Goal: Communication & Community: Answer question/provide support

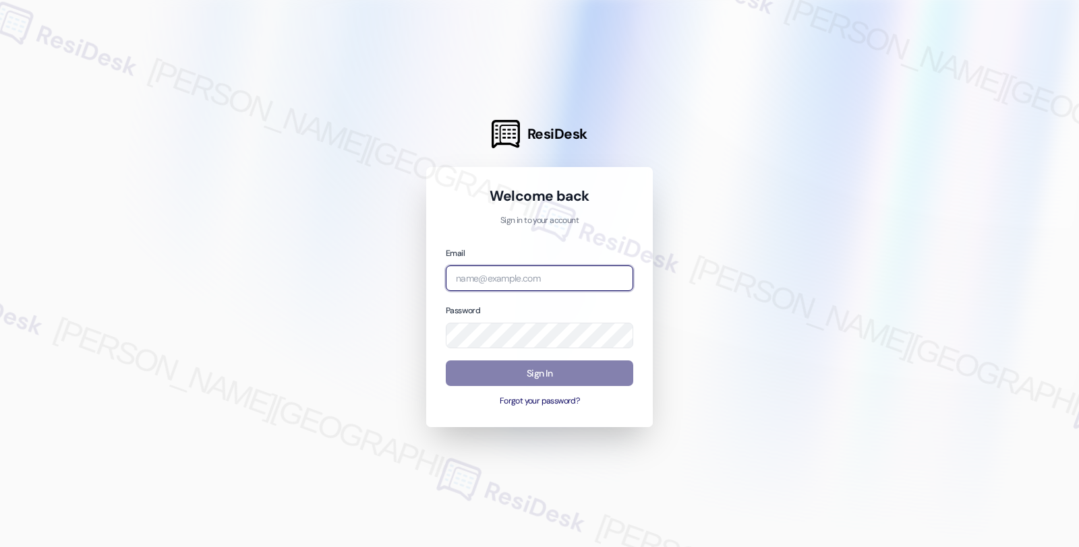
click at [535, 280] on input "email" at bounding box center [539, 279] width 187 height 26
type input "amer"
click at [550, 277] on input "email" at bounding box center [539, 279] width 187 height 26
type input "automated-surveys-americas_rental_managers-fides.ochoa@americas_rental_managers…"
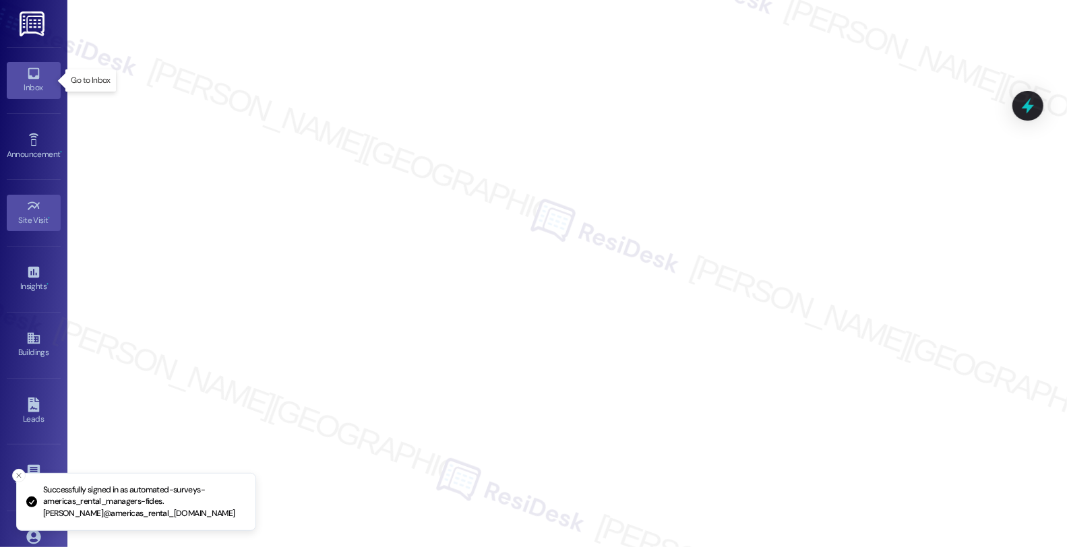
click at [31, 77] on icon at bounding box center [33, 73] width 15 height 15
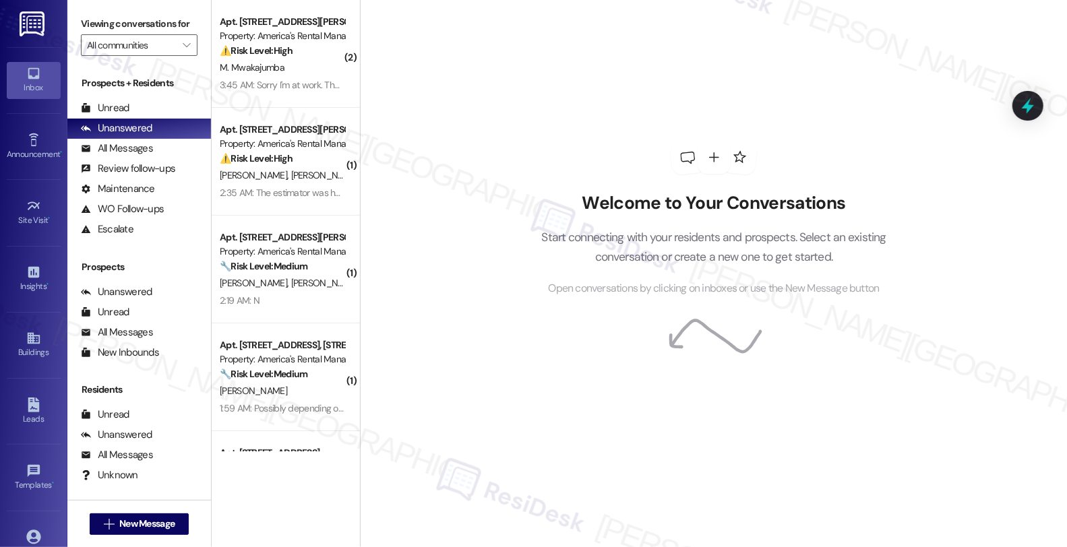
click at [733, 90] on div "Welcome to Your Conversations Start connecting with your residents and prospect…" at bounding box center [714, 219] width 404 height 438
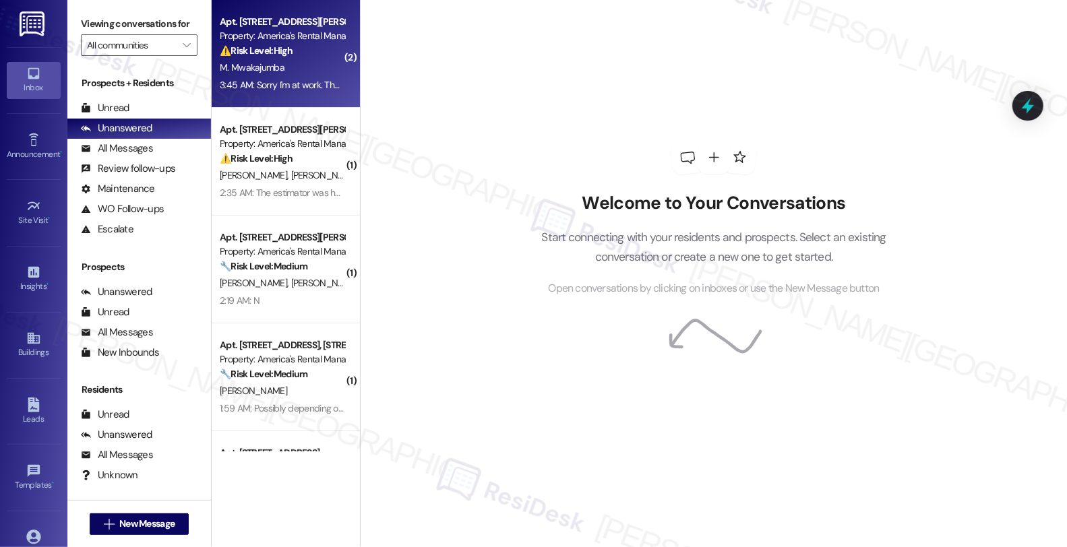
click at [318, 25] on div "Apt. 1604 King James Dr., 1604 King James Dr." at bounding box center [282, 22] width 125 height 14
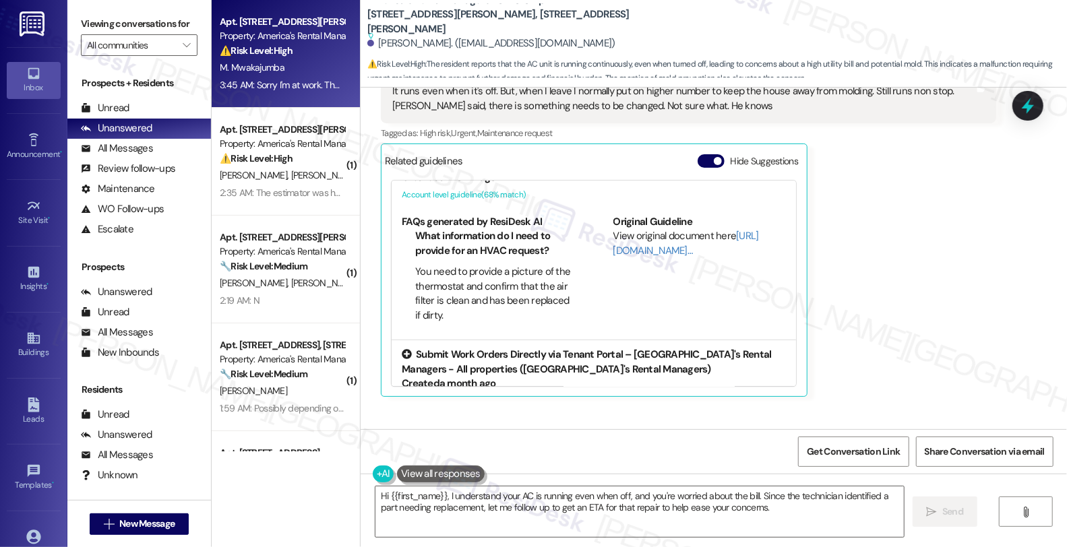
scroll to position [152, 0]
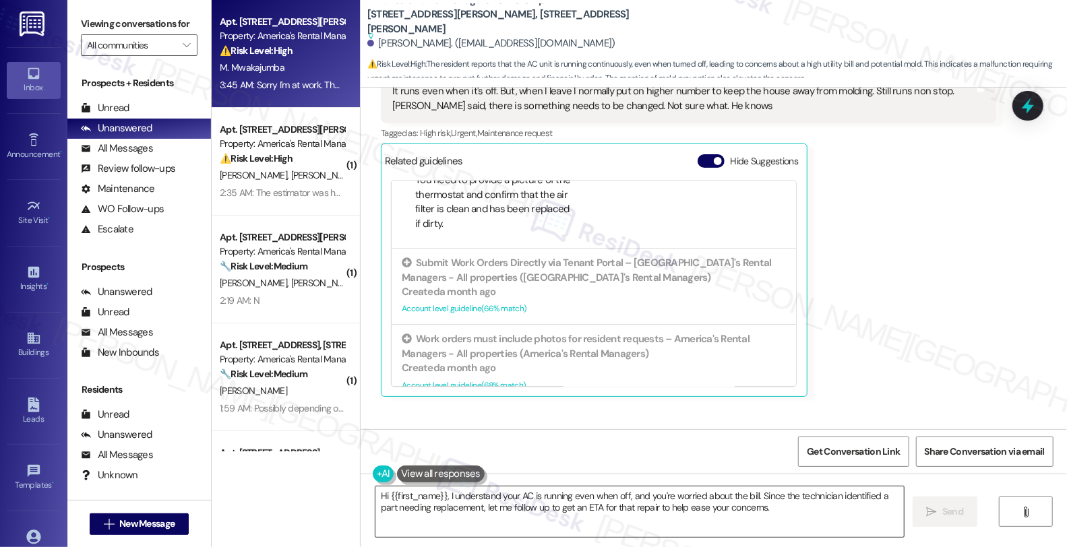
click at [375, 495] on textarea "Hi {{first_name}}, I understand your AC is running even when off, and you're wo…" at bounding box center [639, 512] width 528 height 51
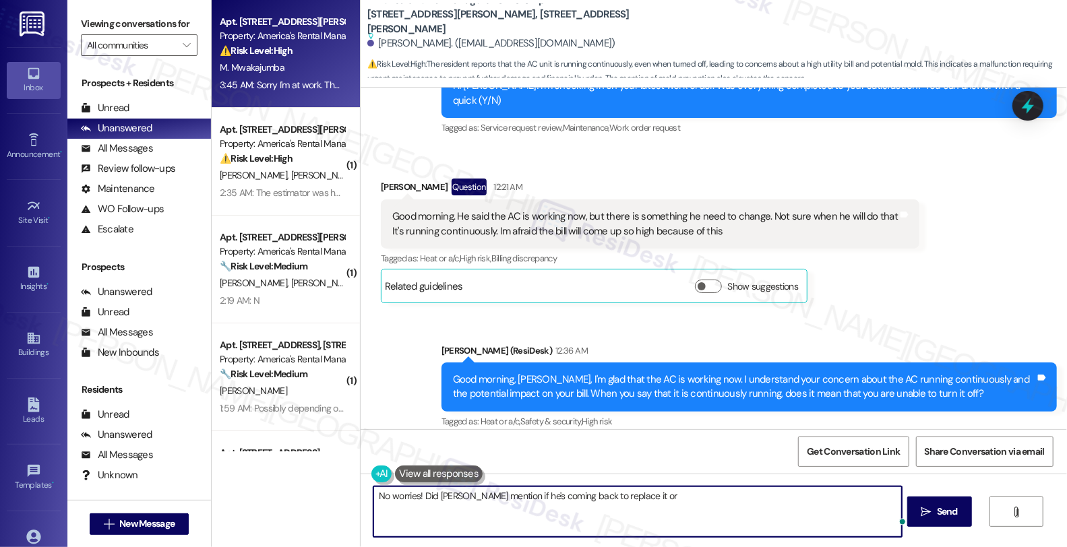
scroll to position [14296, 0]
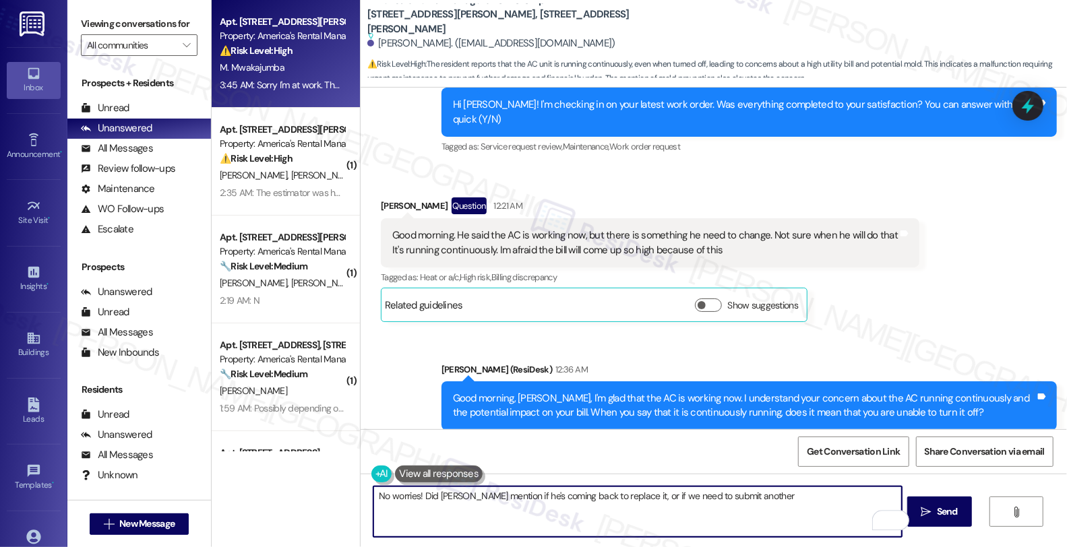
click at [785, 506] on textarea "No worries! Did Ben mention if he's coming back to replace it, or if we need to…" at bounding box center [637, 512] width 528 height 51
type textarea "No worries! Did Ben mention if he's coming back to replace it, or if we need to…"
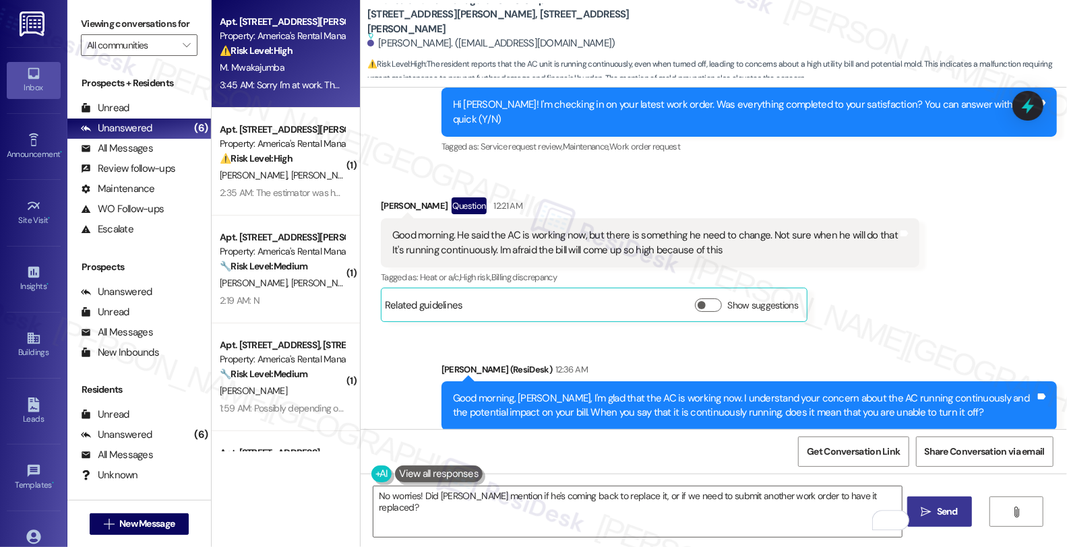
click at [947, 521] on button " Send" at bounding box center [939, 512] width 65 height 30
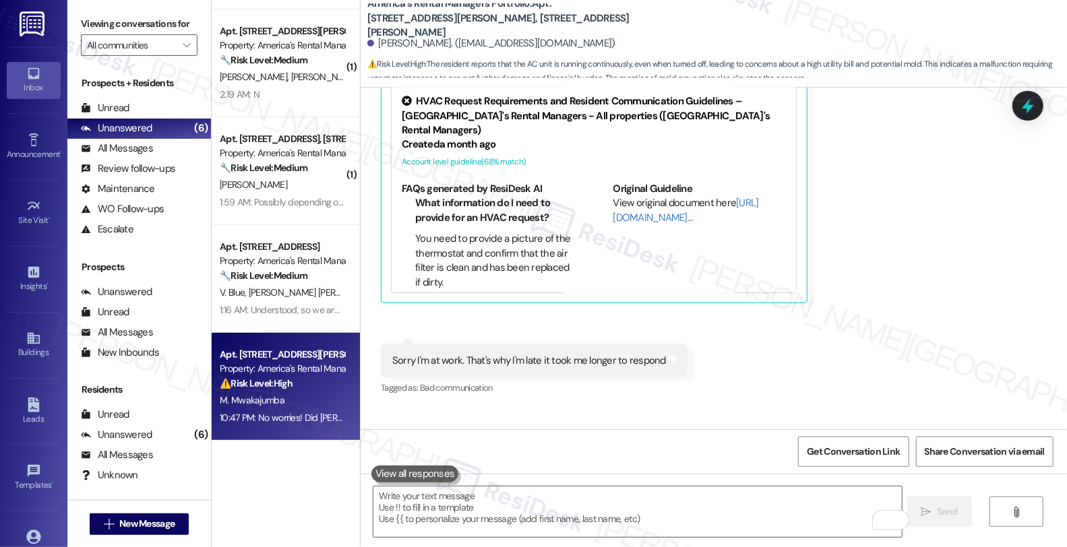
scroll to position [0, 0]
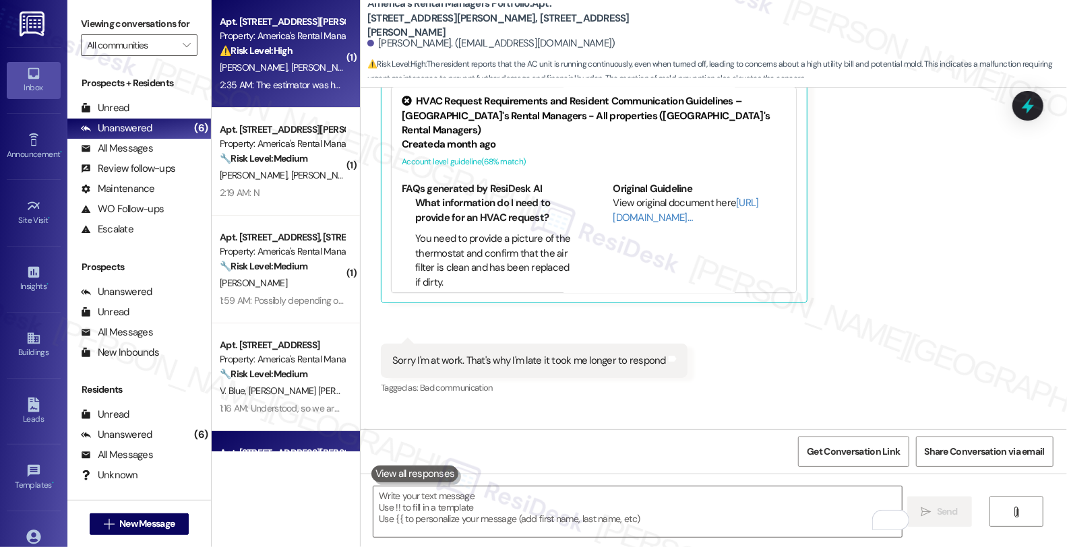
click at [317, 22] on div "Apt. 61 Hadley Court, 61 Hadley Court" at bounding box center [282, 22] width 125 height 14
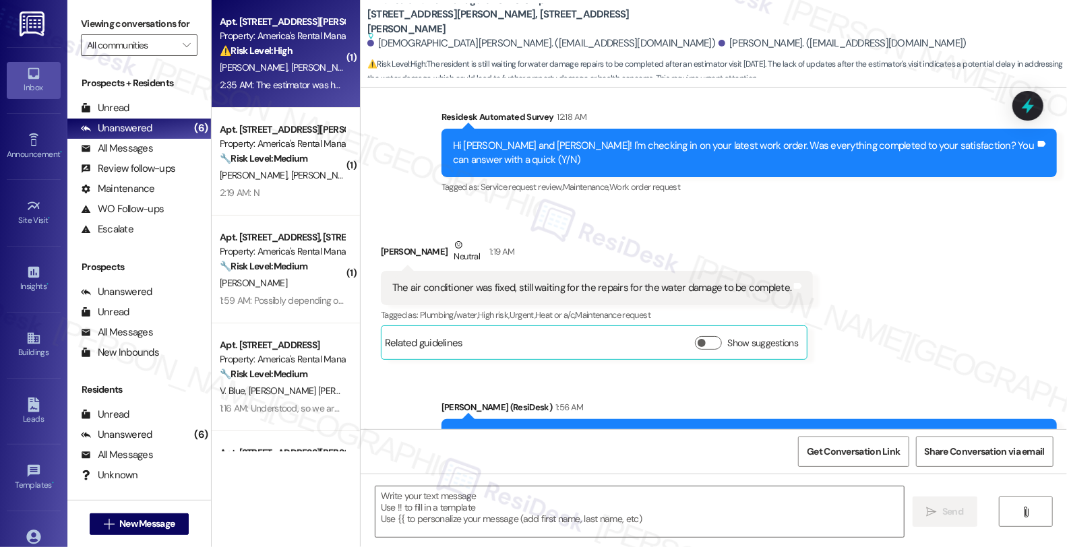
scroll to position [556, 0]
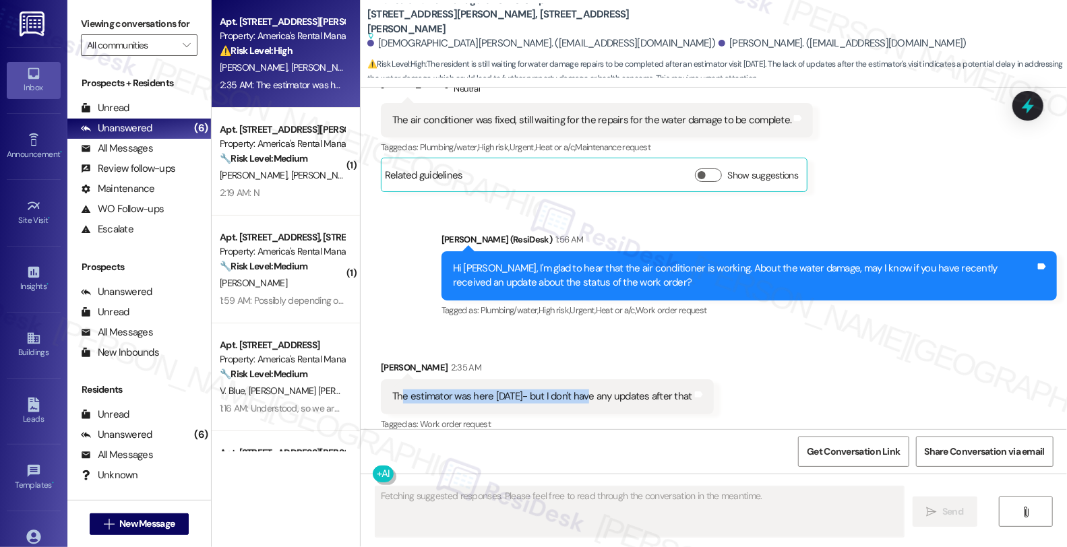
drag, startPoint x: 391, startPoint y: 376, endPoint x: 582, endPoint y: 376, distance: 191.4
click at [582, 390] on div "The estimator was here on Monday- but I don't have any updates after that" at bounding box center [542, 397] width 300 height 14
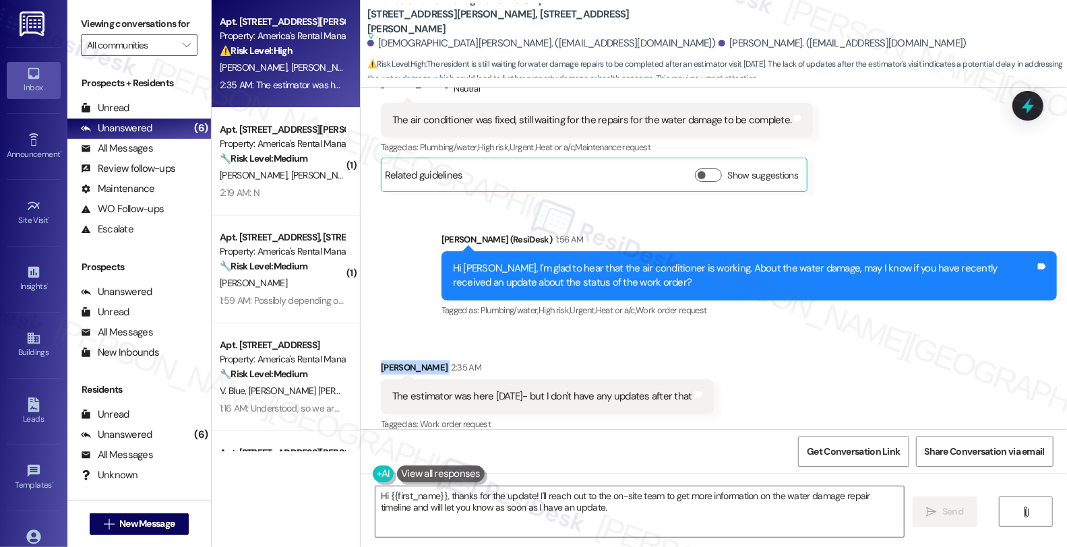
drag, startPoint x: 423, startPoint y: 352, endPoint x: 372, endPoint y: 353, distance: 50.6
click at [381, 361] on div "William Reed 2:35 AM" at bounding box center [547, 370] width 333 height 19
copy div "William Reed"
click at [760, 353] on div "Received via SMS William Reed 2:35 AM The estimator was here on Monday- but I d…" at bounding box center [714, 387] width 706 height 114
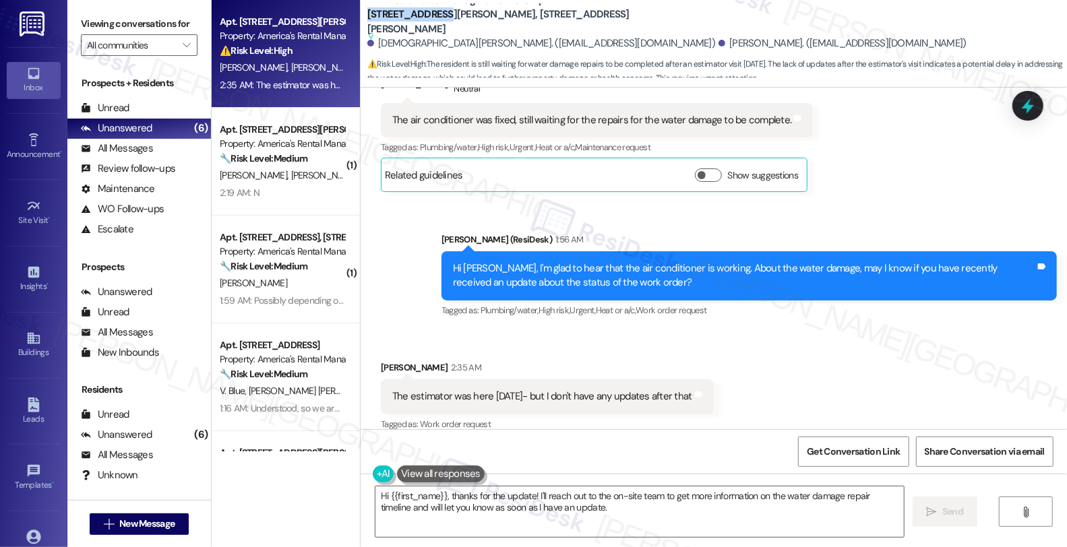
drag, startPoint x: 543, startPoint y: 7, endPoint x: 611, endPoint y: 9, distance: 68.1
click at [611, 9] on b "America's Rental Managers Portfolio: Apt. 61 Hadley Court, 61 Hadley Court Sugg…" at bounding box center [502, 18] width 270 height 51
copy b "61 Hadley Court"
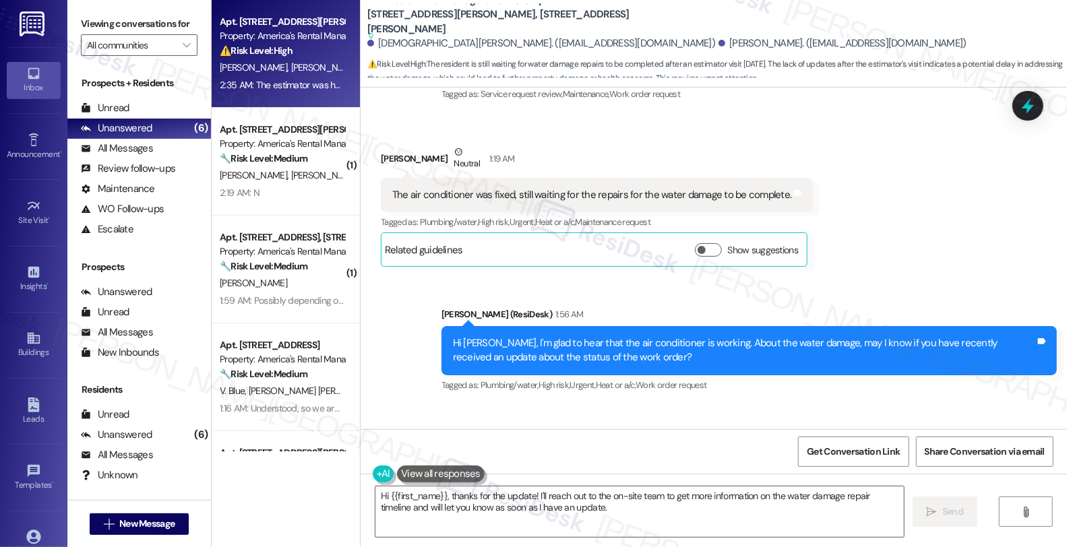
click at [929, 277] on div "Sent via SMS Homer (ResiDesk) 1:56 AM Hi William, I'm glad to hear that the air…" at bounding box center [714, 341] width 706 height 128
click at [941, 227] on div "Received via SMS William Reed Neutral 1:19 AM The air conditioner was fixed, st…" at bounding box center [714, 196] width 706 height 162
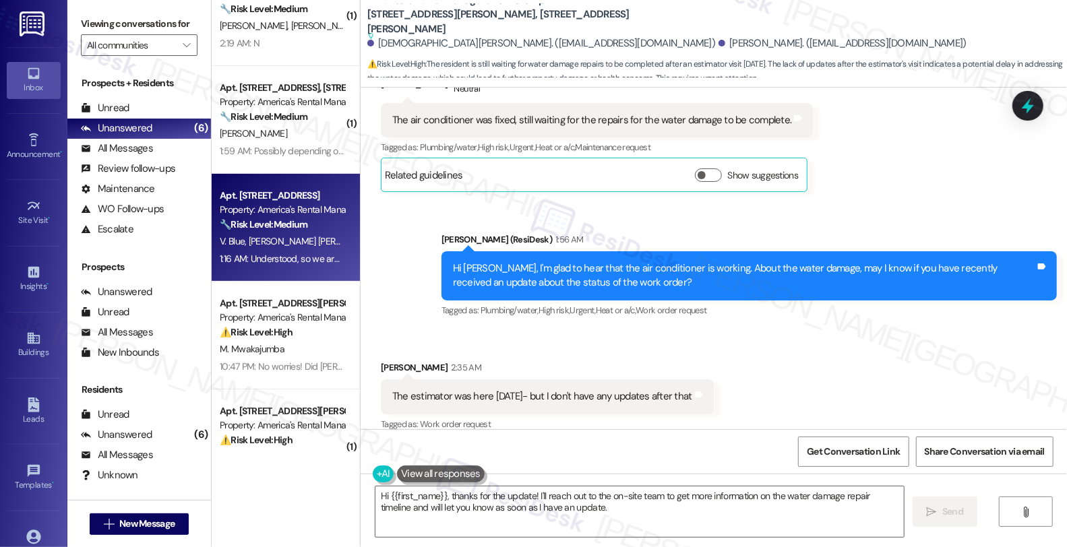
scroll to position [195, 0]
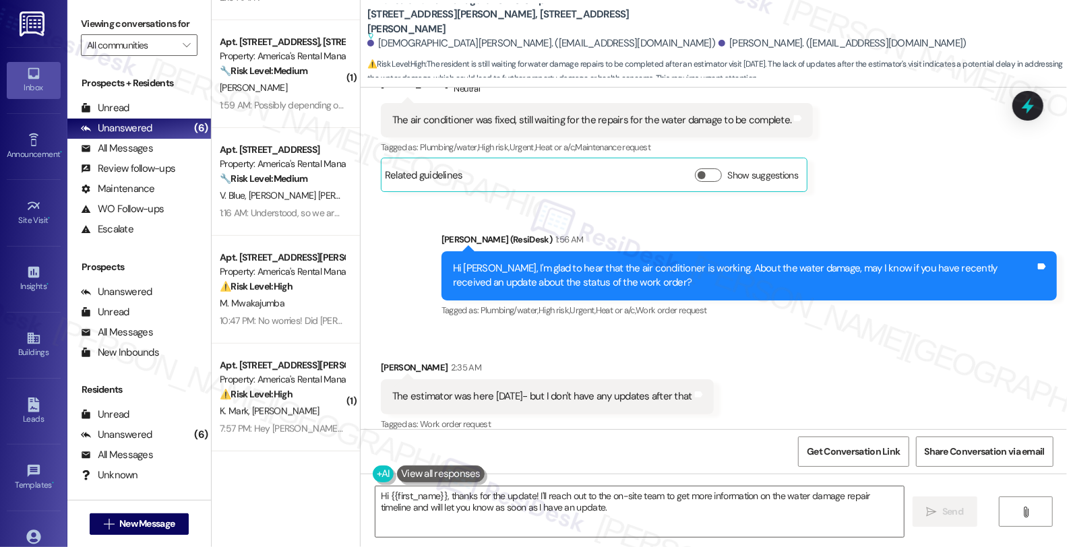
click at [388, 361] on div "William Reed 2:35 AM" at bounding box center [547, 370] width 333 height 19
copy div "William"
click at [381, 494] on textarea "Hi {{first_name}}, thanks for the update! I'll reach out to the on-site team to…" at bounding box center [639, 512] width 528 height 51
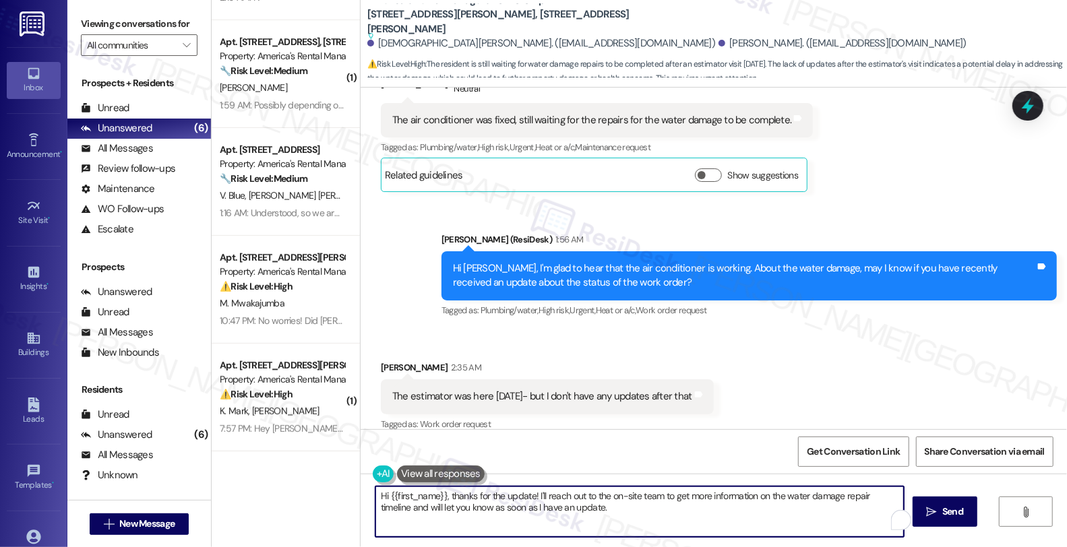
paste textarea "William"
click at [657, 495] on textarea "Hi William, thanks for letting me know. Typically, after an estimate is done, a…" at bounding box center [637, 512] width 528 height 51
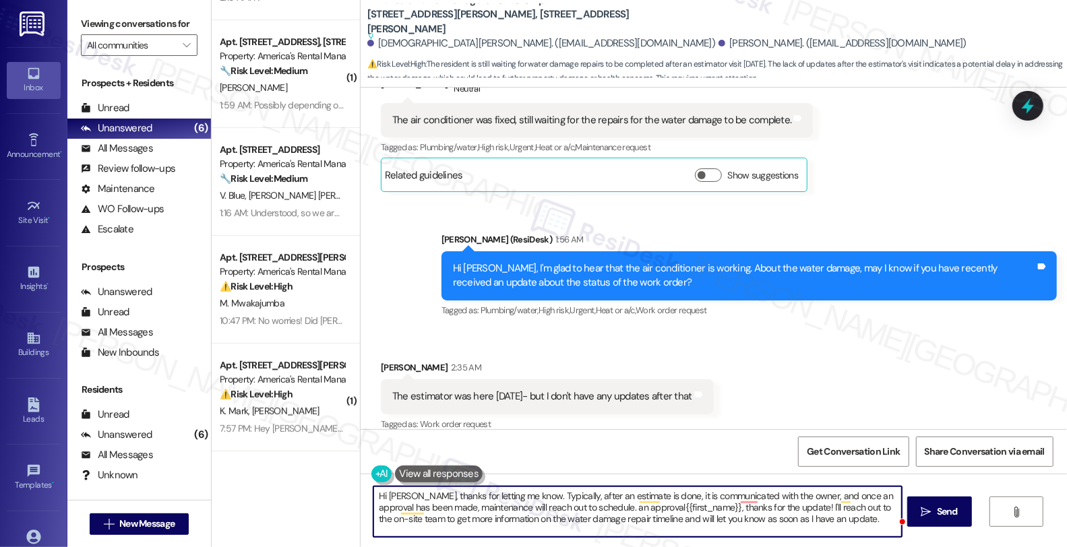
click at [574, 510] on textarea "Hi William, thanks for letting me know. Typically, after an estimate is done, i…" at bounding box center [637, 512] width 528 height 51
click at [576, 508] on textarea "Hi William, thanks for letting me know. Typically, after an estimate is done, i…" at bounding box center [637, 512] width 528 height 51
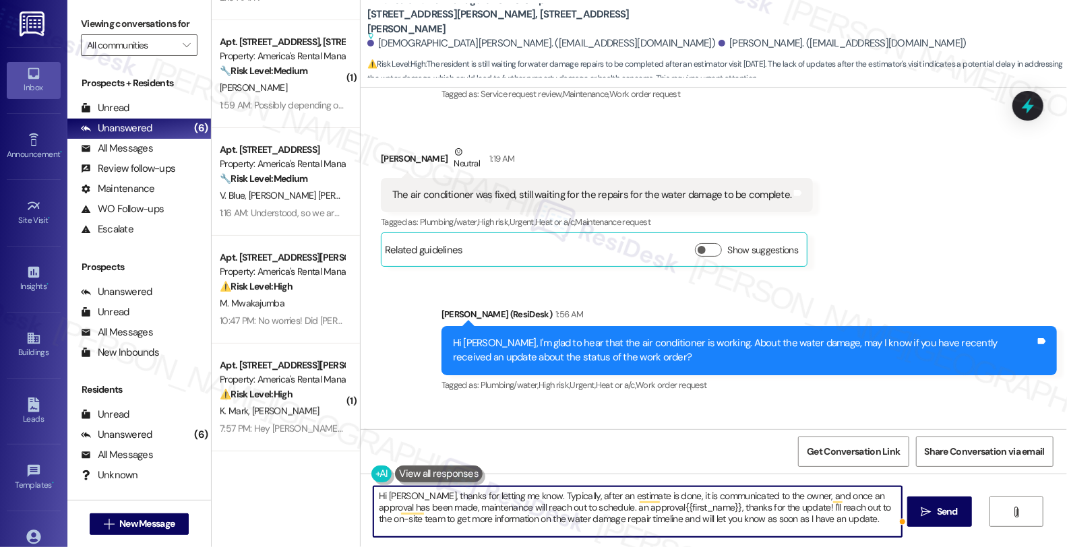
scroll to position [556, 0]
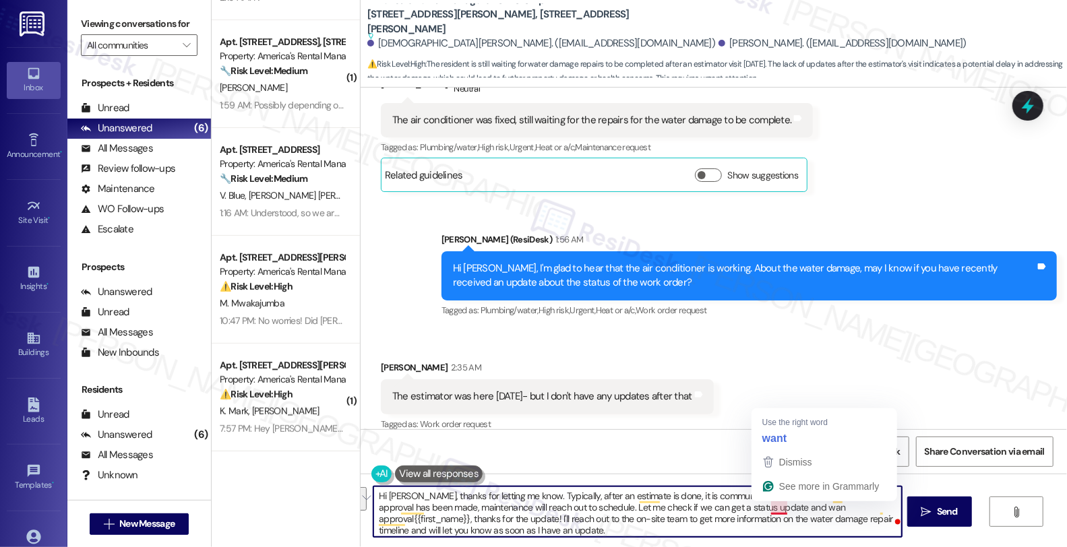
drag, startPoint x: 762, startPoint y: 508, endPoint x: 789, endPoint y: 514, distance: 27.1
click at [789, 514] on textarea "Hi William, thanks for letting me know. Typically, after an estimate is done, i…" at bounding box center [637, 512] width 528 height 51
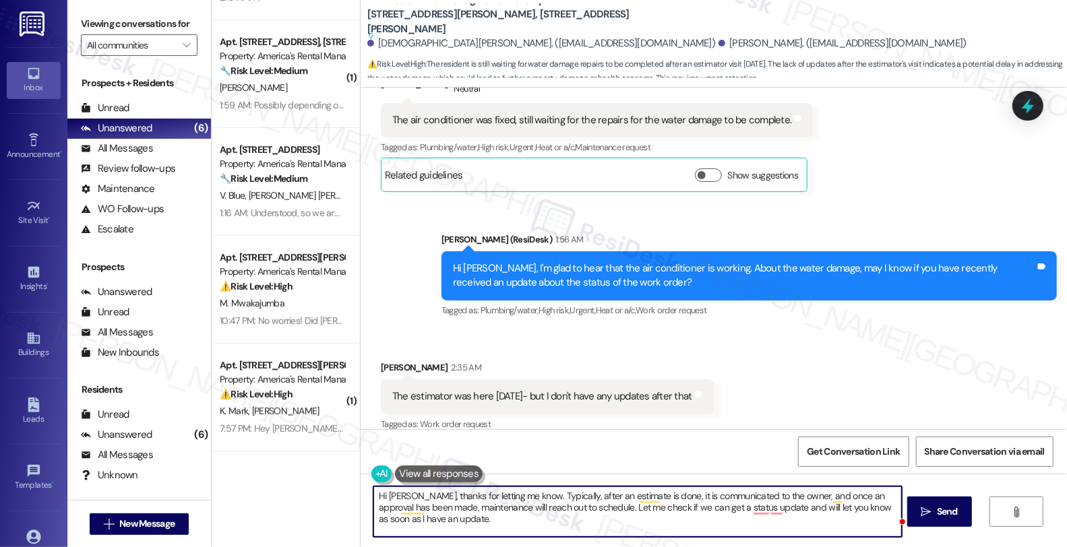
click at [427, 517] on textarea "Hi William, thanks for letting me know. Typically, after an estimate is done, i…" at bounding box center [637, 512] width 528 height 51
type textarea "Hi William, thanks for letting me know. Typically, after an estimate is done, i…"
click at [876, 519] on div "Rewrite with Grammarly" at bounding box center [873, 521] width 15 height 16
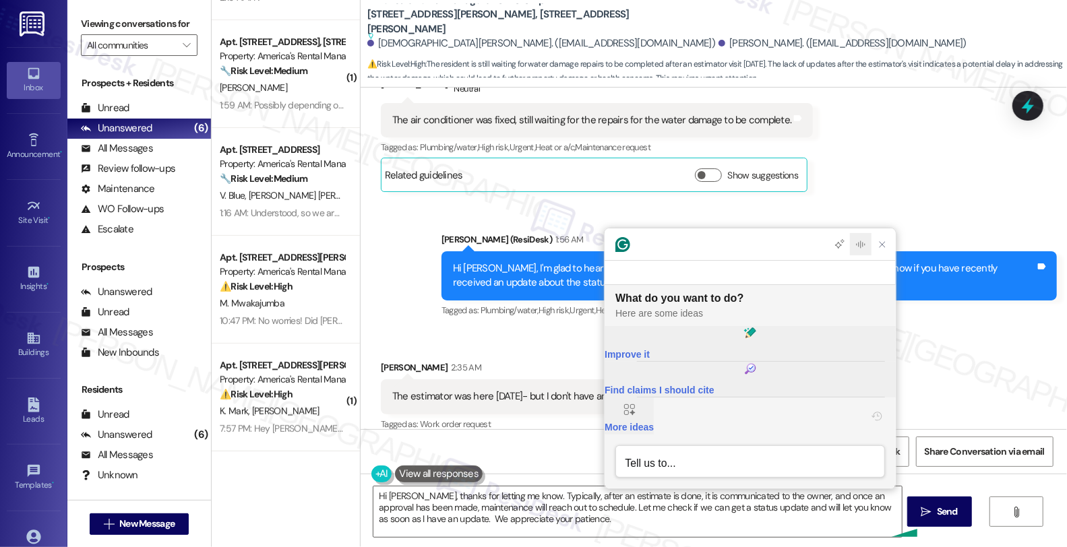
scroll to position [0, 0]
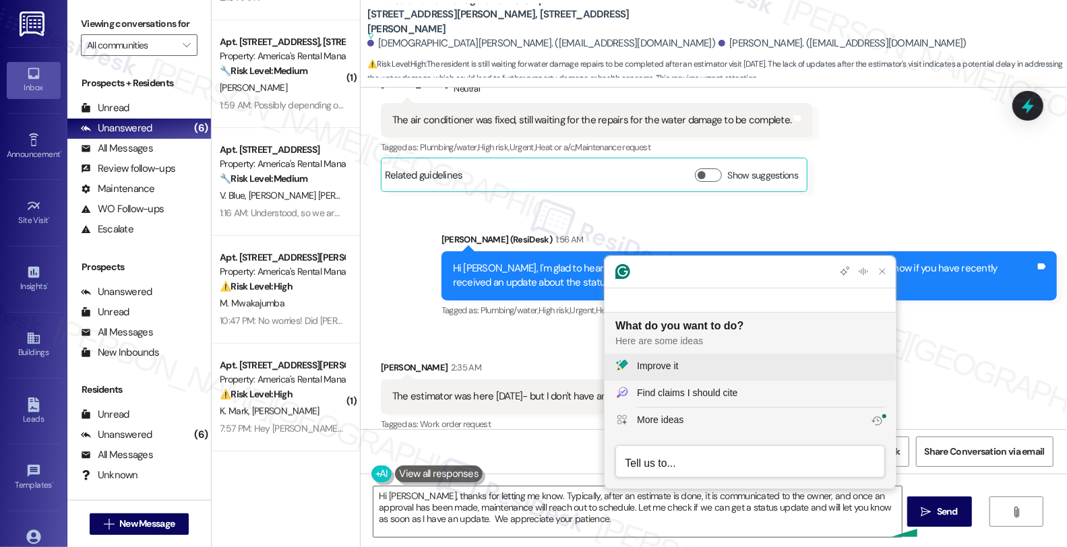
click at [686, 364] on div "Improve it" at bounding box center [761, 366] width 248 height 14
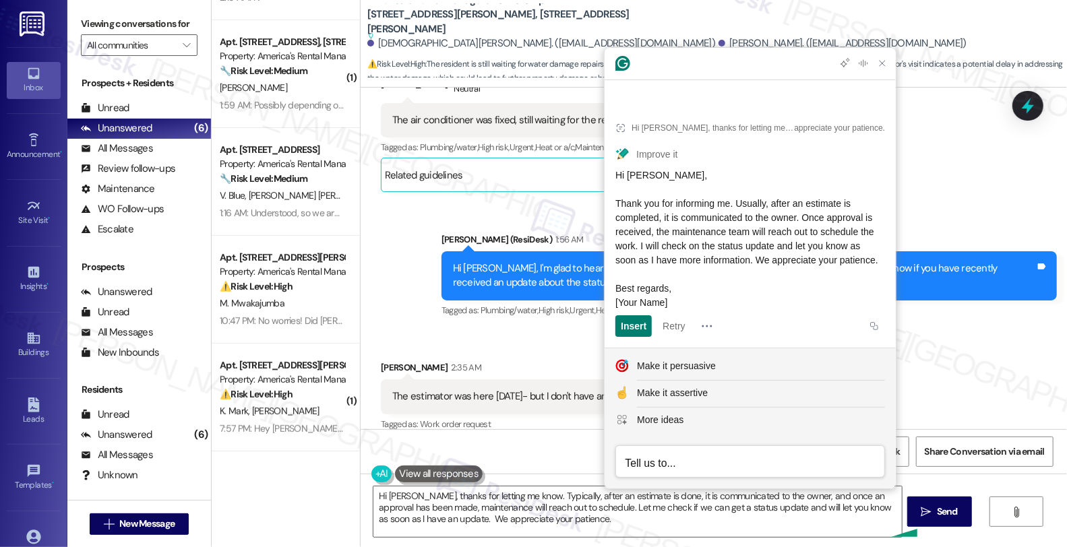
drag, startPoint x: 737, startPoint y: 259, endPoint x: 617, endPoint y: 162, distance: 154.4
click at [617, 169] on div "Hi William, Thank you for informing me. Usually, after an estimate is completed…" at bounding box center [750, 240] width 270 height 142
click at [698, 236] on span "Hi William, Thank you for informing me. Usually, after an estimate is completed…" at bounding box center [748, 239] width 266 height 138
drag, startPoint x: 704, startPoint y: 230, endPoint x: 614, endPoint y: 191, distance: 97.5
click at [614, 191] on article "Hi William, thanks for letting me know. Typically, after an estimate is done, i…" at bounding box center [750, 226] width 291 height 244
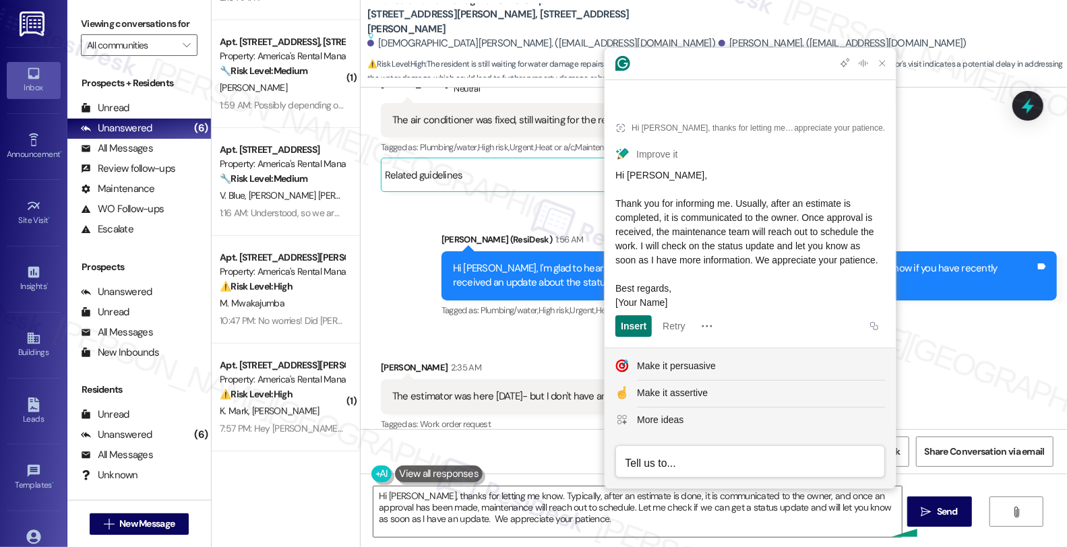
click at [779, 190] on span "Hi William, Thank you for informing me. Usually, after an estimate is completed…" at bounding box center [748, 239] width 266 height 138
click at [641, 497] on textarea "Hi William, thanks for letting me know. Typically, after an estimate is done, i…" at bounding box center [637, 512] width 528 height 51
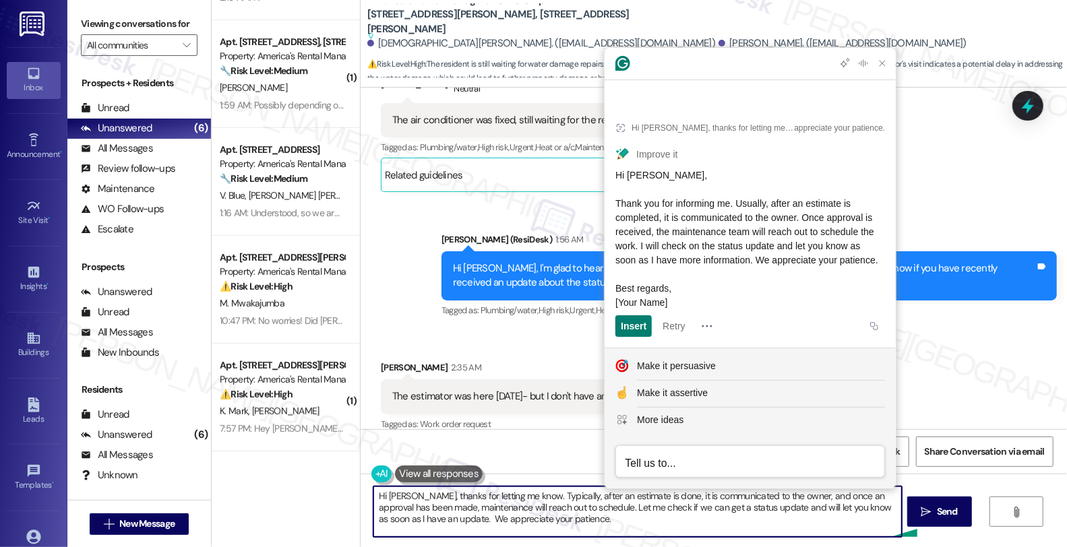
click at [641, 497] on textarea "Hi William, thanks for letting me know. Typically, after an estimate is done, i…" at bounding box center [637, 512] width 528 height 51
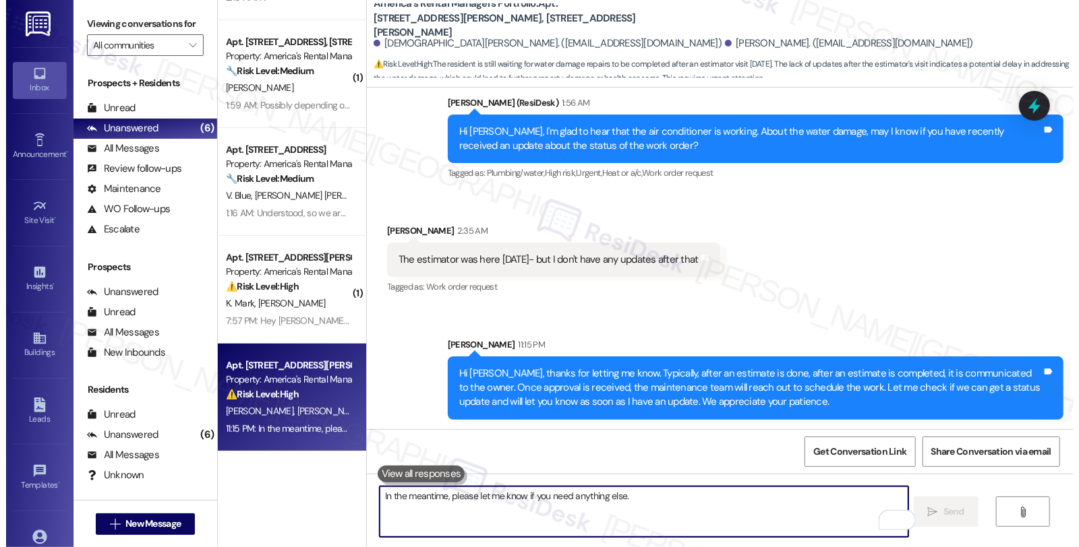
scroll to position [738, 0]
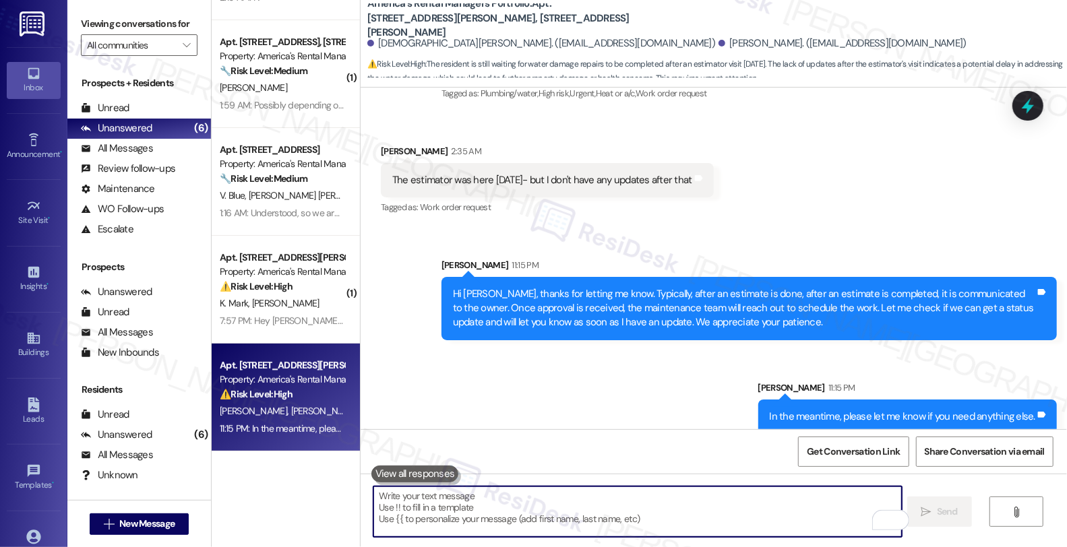
click at [371, 135] on div "Received via SMS William Reed 2:35 AM The estimator was here on Monday- but I d…" at bounding box center [547, 181] width 353 height 94
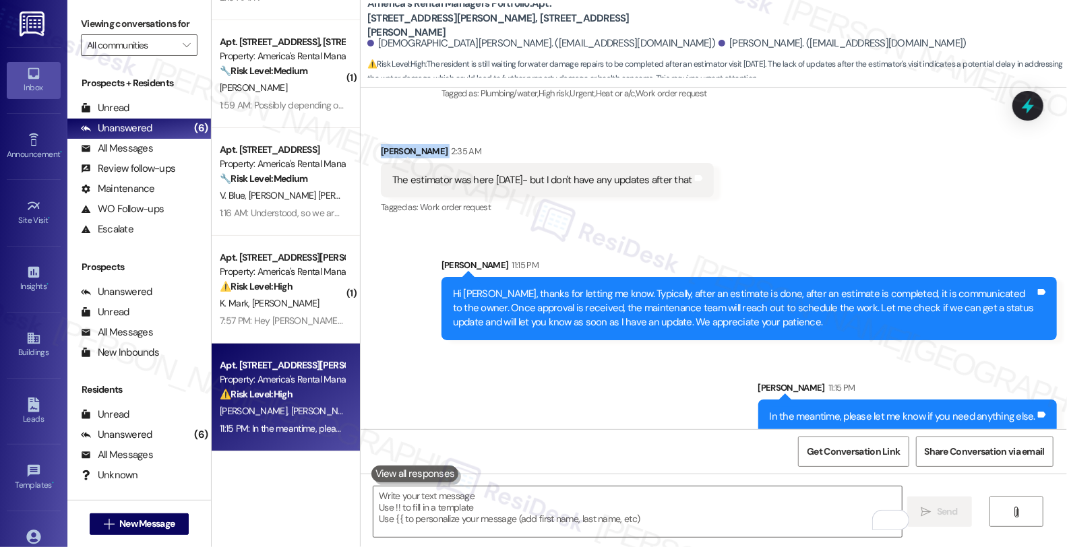
drag, startPoint x: 371, startPoint y: 135, endPoint x: 422, endPoint y: 136, distance: 51.2
click at [422, 136] on div "Received via SMS William Reed 2:35 AM The estimator was here on Monday- but I d…" at bounding box center [547, 181] width 353 height 94
copy div "William Reed"
drag, startPoint x: 543, startPoint y: 9, endPoint x: 631, endPoint y: 16, distance: 87.9
click at [631, 16] on div "America's Rental Managers Portfolio: Apt. 61 Hadley Court, 61 Hadley Court Ally…" at bounding box center [717, 40] width 700 height 74
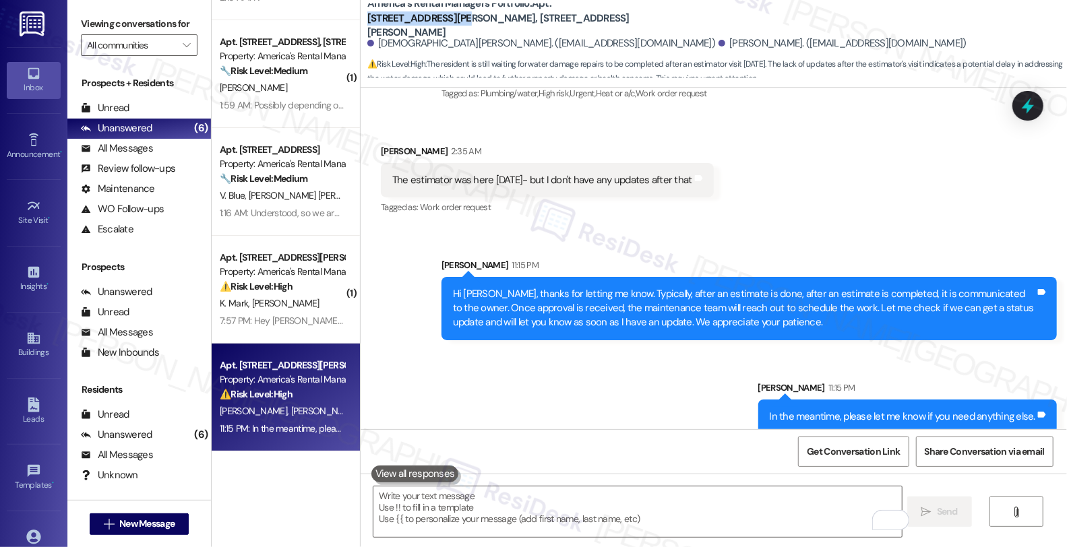
copy b "61 Hadley Court, 61"
click at [1027, 109] on icon at bounding box center [1028, 106] width 16 height 21
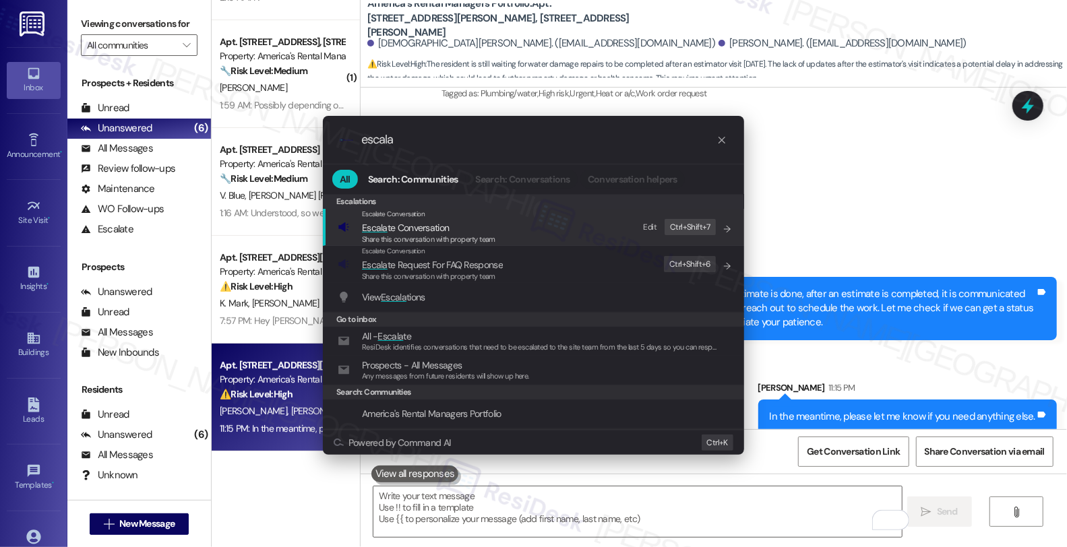
type input "escala"
click at [460, 226] on span "Escala te Conversation" at bounding box center [428, 227] width 133 height 15
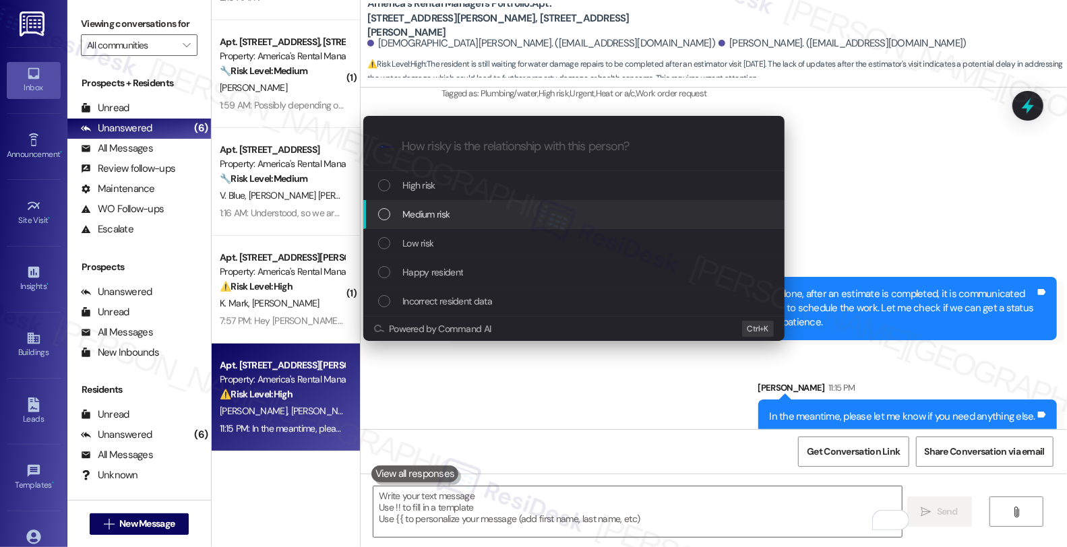
click at [442, 211] on span "Medium risk" at bounding box center [425, 214] width 47 height 15
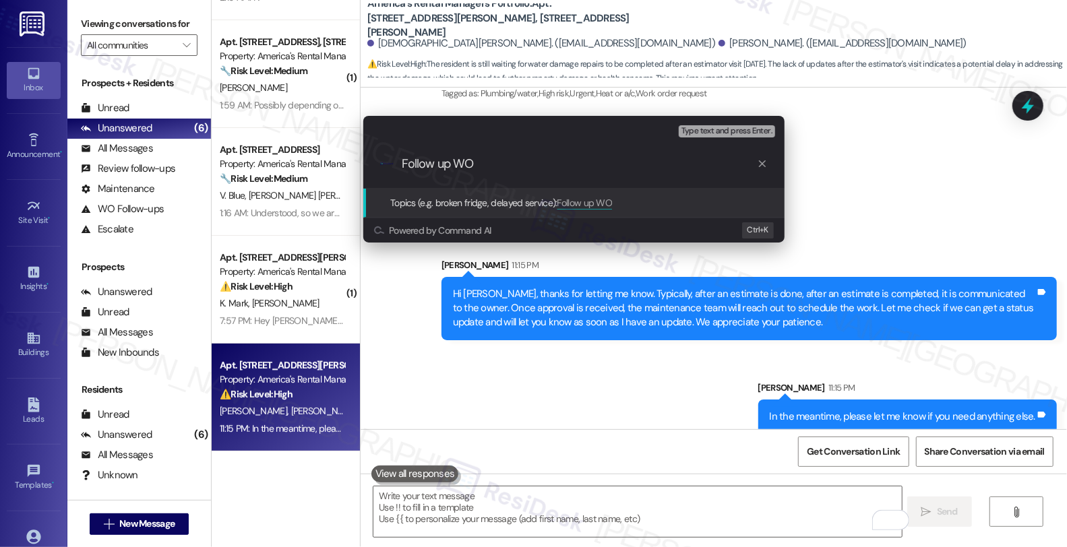
paste input "#53643-1"
click at [572, 166] on input "Follow up WO #53643-1 (water dmage)" at bounding box center [579, 164] width 355 height 14
type input "Follow up WO #53643-1 (water damage)"
drag, startPoint x: 613, startPoint y: 160, endPoint x: 338, endPoint y: 160, distance: 275.7
click at [338, 160] on div "Escalate Conversation Medium risk Topics (e.g. broken fridge, delayed service) …" at bounding box center [533, 273] width 1067 height 547
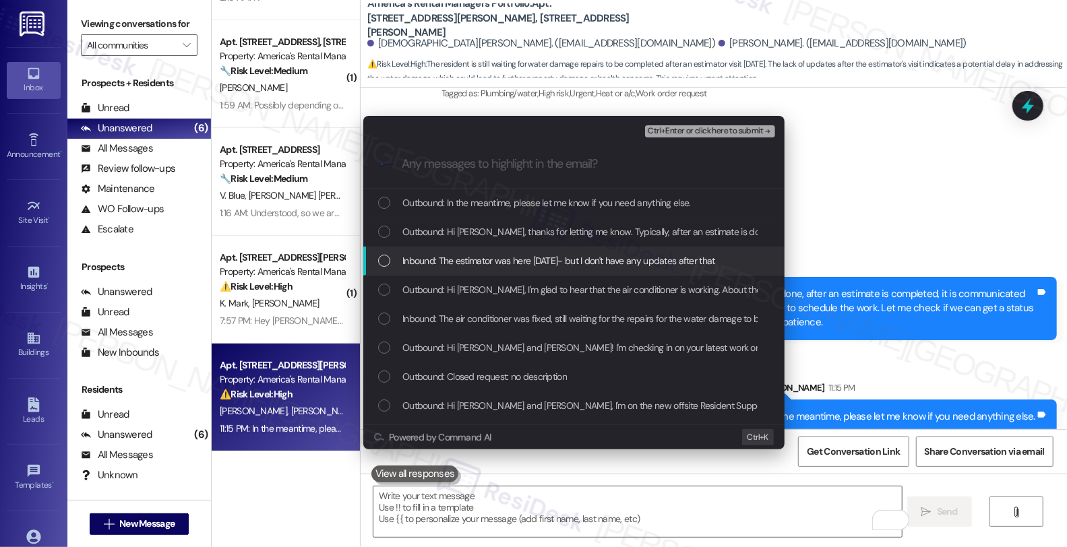
click at [519, 260] on span "Inbound: The estimator was here on Monday- but I don't have any updates after t…" at bounding box center [558, 260] width 313 height 15
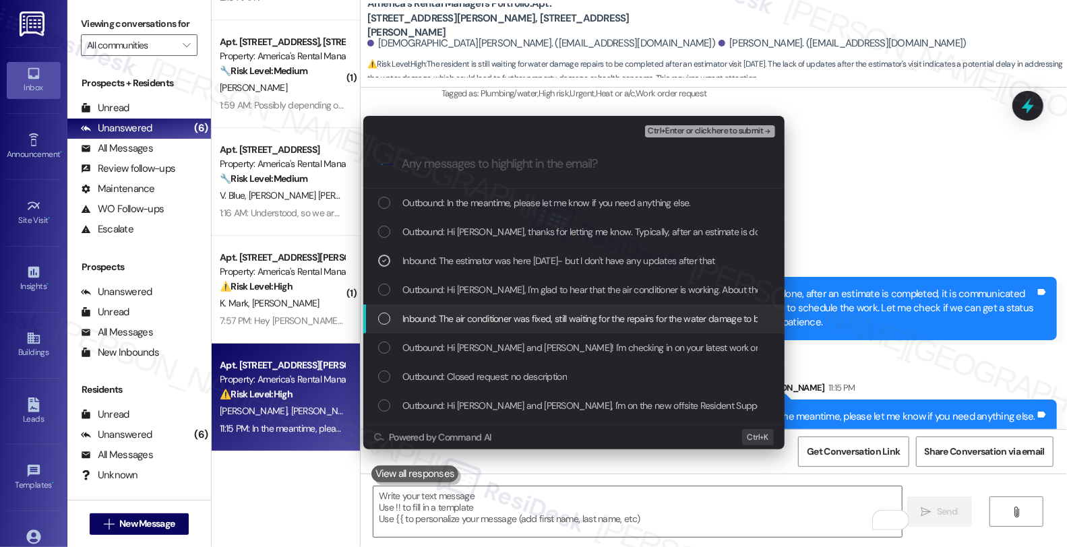
click at [527, 314] on span "Inbound: The air conditioner was fixed, still waiting for the repairs for the w…" at bounding box center [603, 318] width 403 height 15
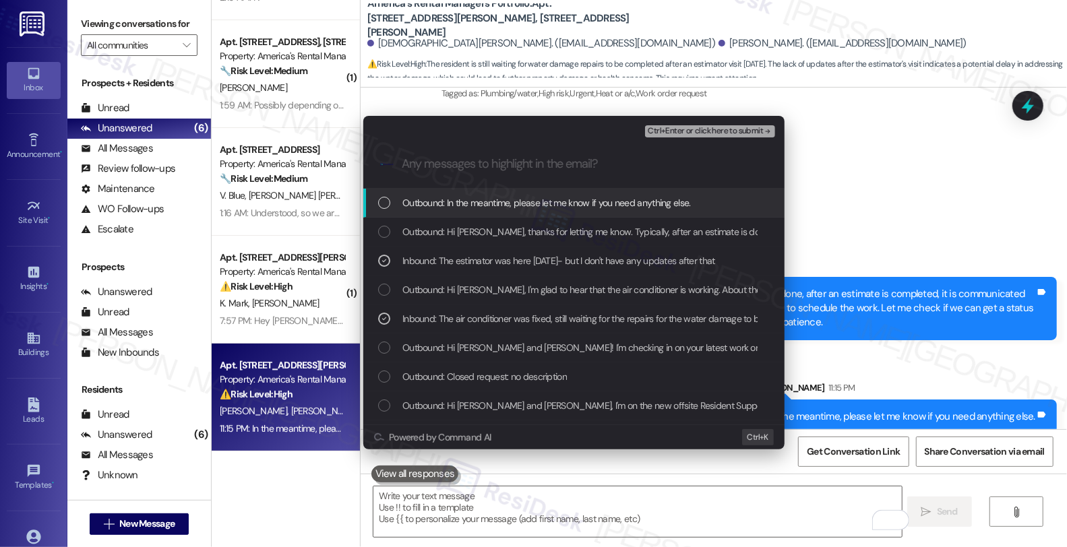
click at [688, 130] on span "Ctrl+Enter or click here to submit" at bounding box center [705, 131] width 115 height 9
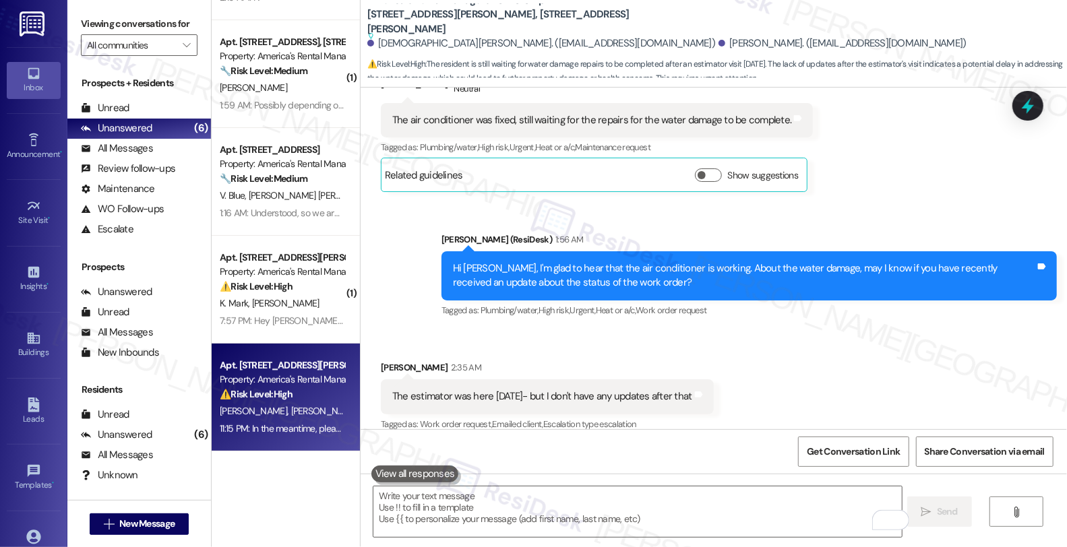
scroll to position [794, 0]
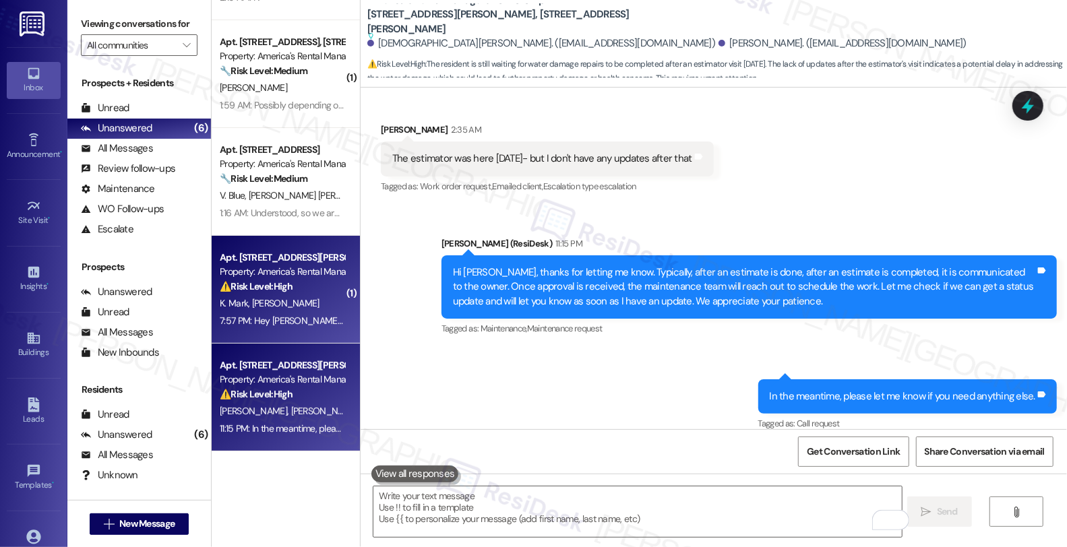
click at [289, 297] on div "K. Mark S. Branton" at bounding box center [281, 303] width 127 height 17
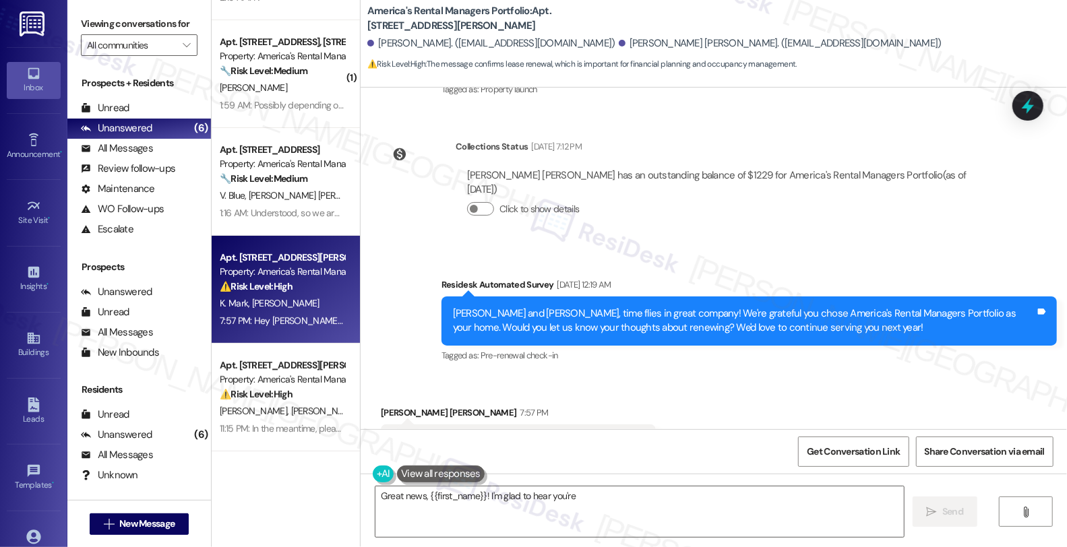
scroll to position [257, 0]
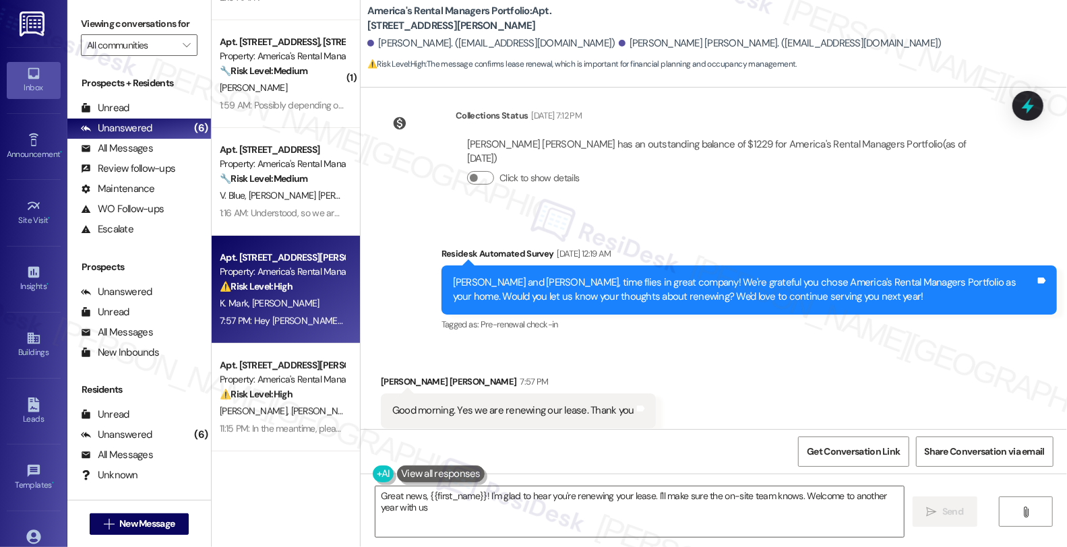
type textarea "Great news, {{first_name}}! I'm glad to hear you're renewing your lease. I'll m…"
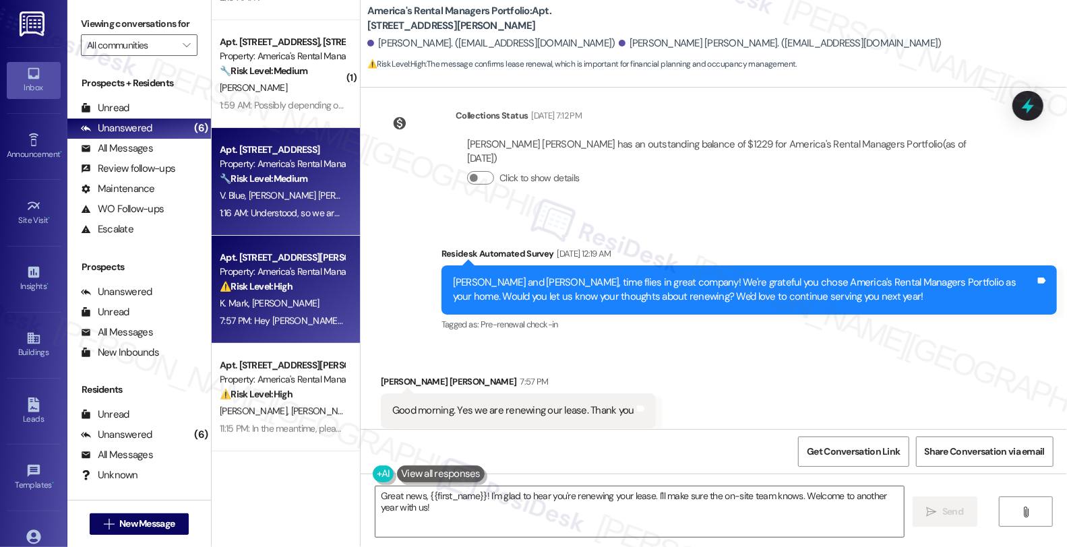
click at [313, 178] on div "🔧 Risk Level: Medium The resident is discussing lease renewal and providing fee…" at bounding box center [282, 179] width 125 height 14
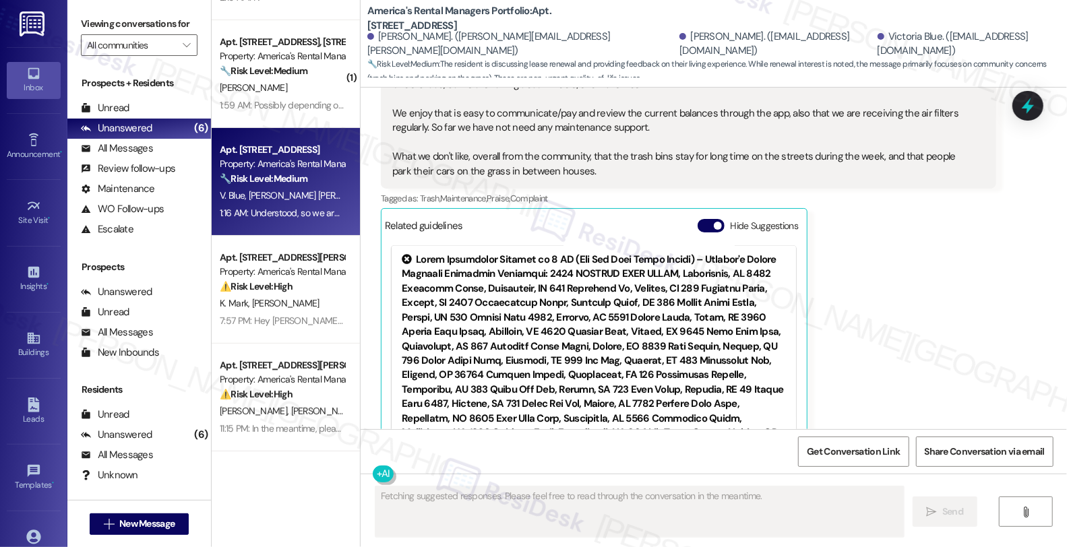
scroll to position [1306, 0]
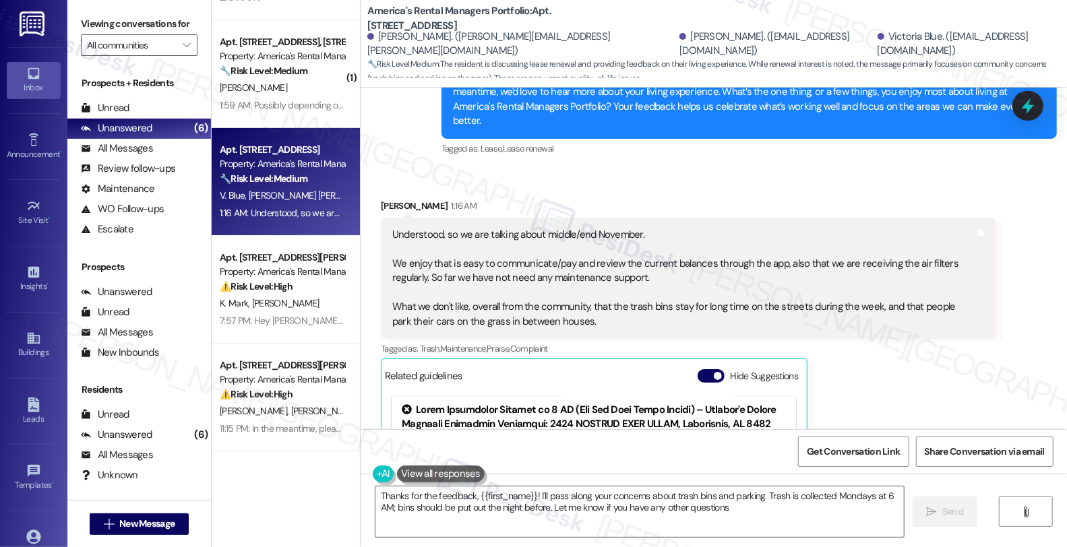
type textarea "Thanks for the feedback, {{first_name}}! I'll pass along your concerns about tr…"
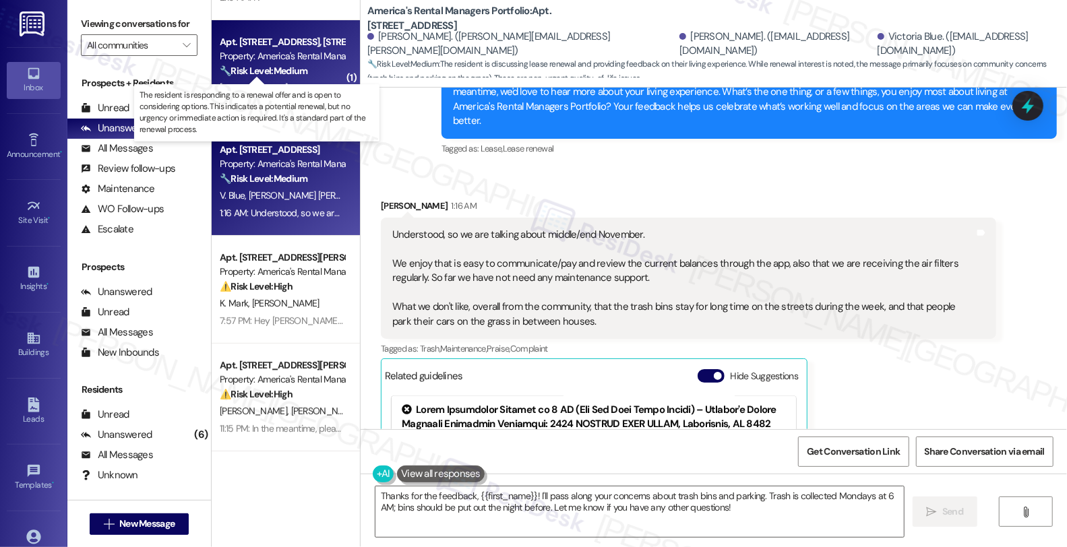
click at [301, 66] on strong "🔧 Risk Level: Medium" at bounding box center [264, 71] width 88 height 12
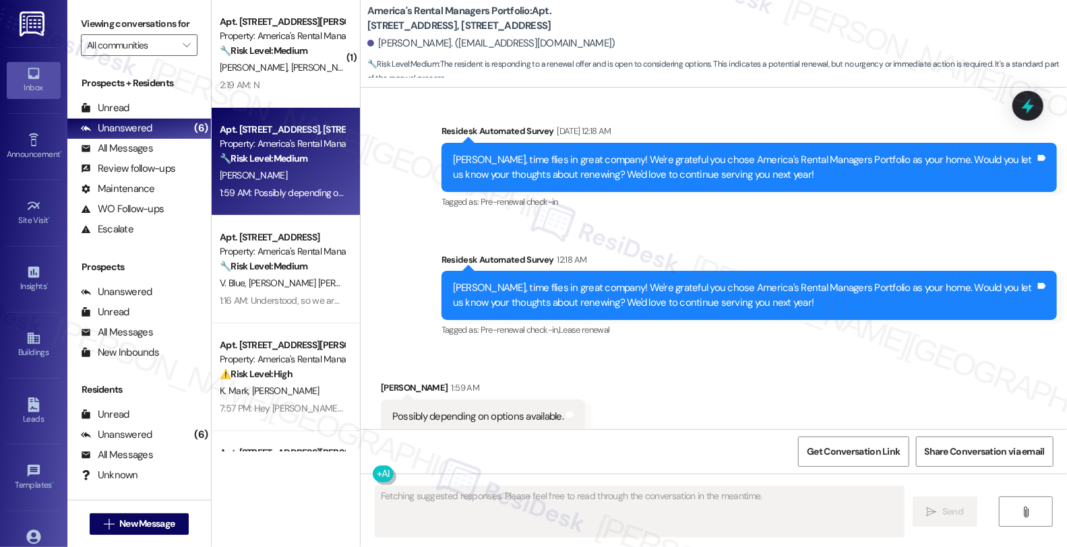
scroll to position [1, 0]
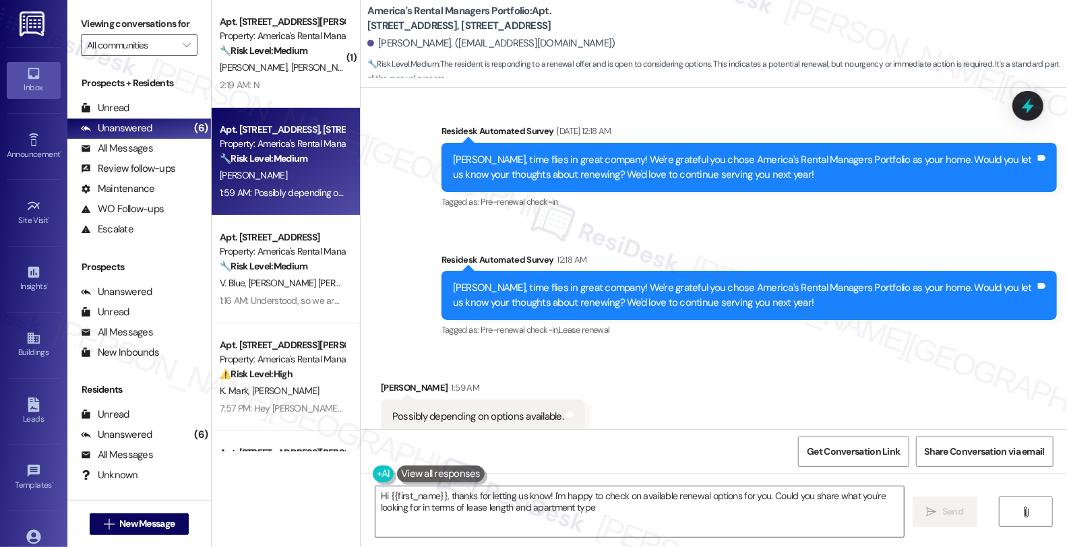
type textarea "Hi {{first_name}}, thanks for letting us know! I'm happy to check on available …"
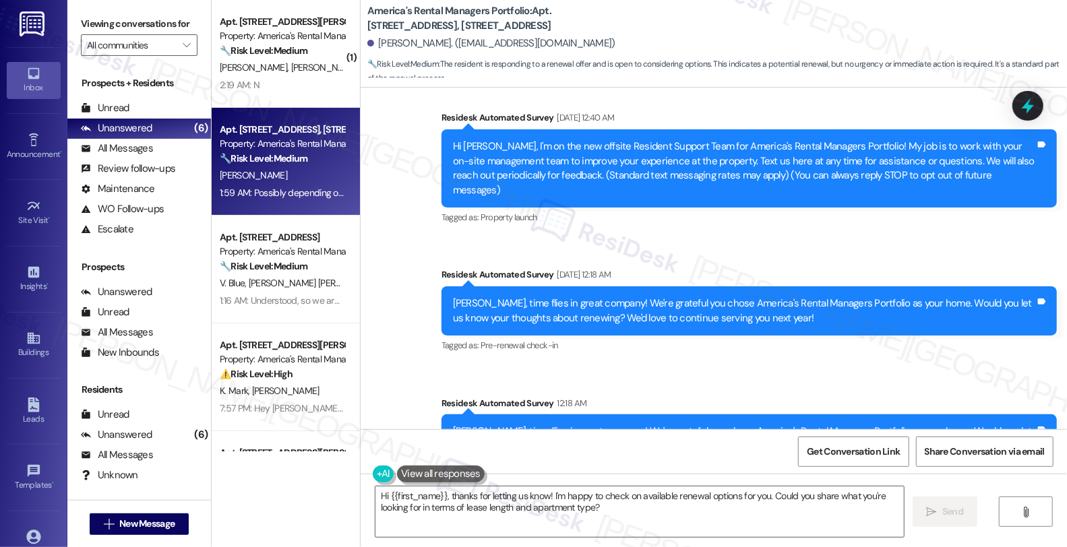
scroll to position [268, 0]
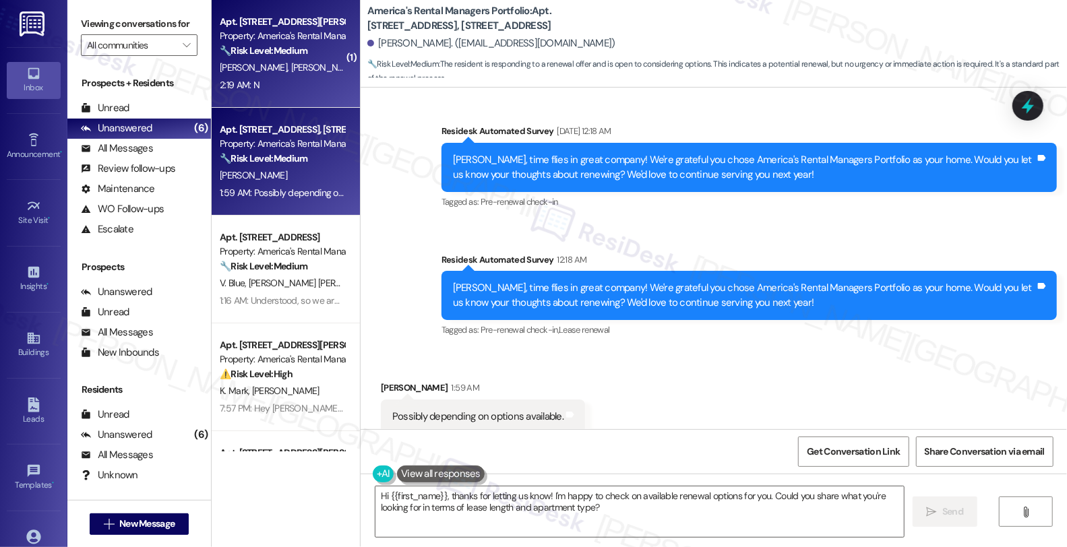
click at [268, 44] on strong "🔧 Risk Level: Medium" at bounding box center [264, 50] width 88 height 12
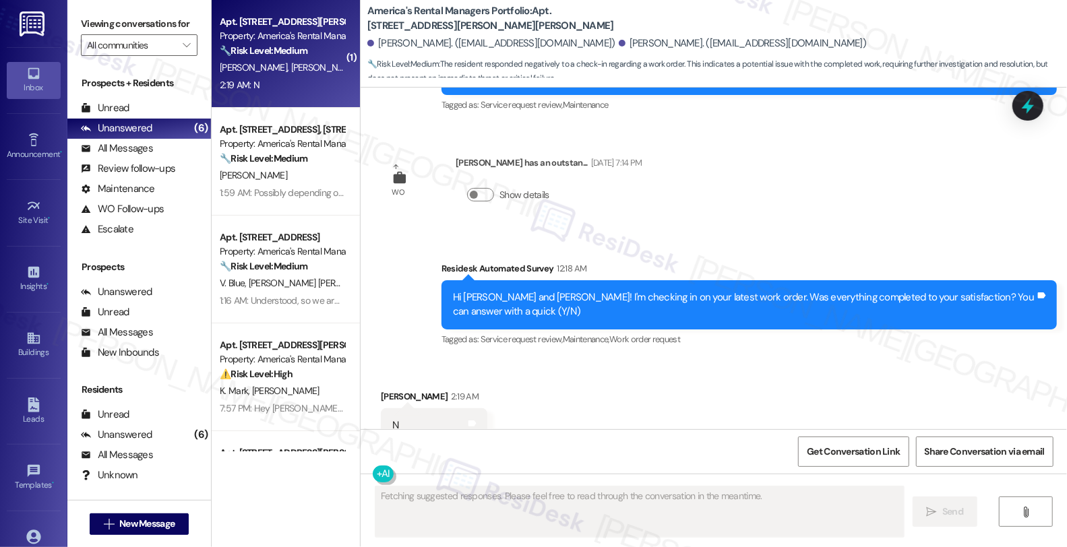
scroll to position [542, 0]
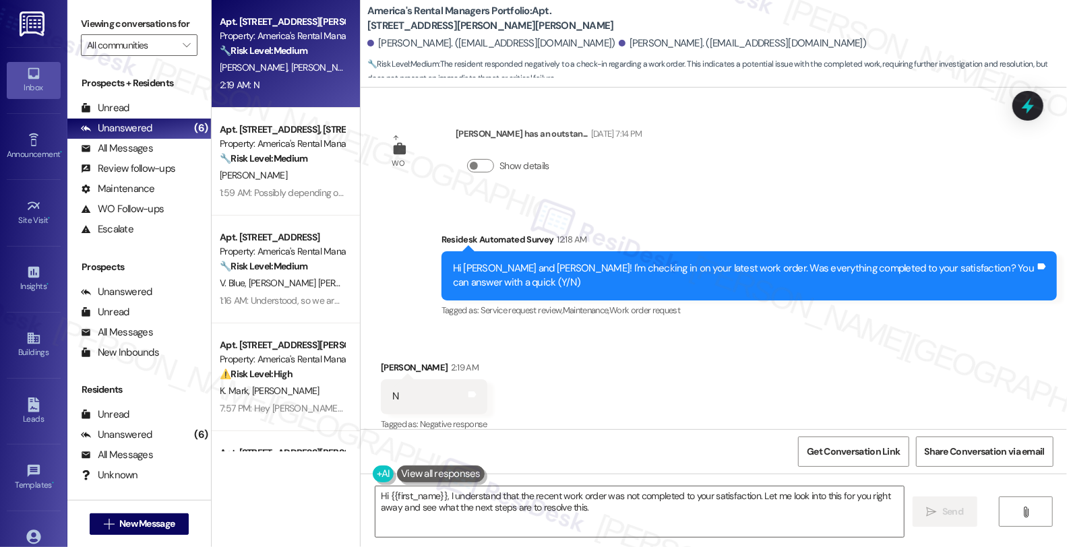
click at [391, 361] on div "Marcus Kirkman 2:19 AM" at bounding box center [434, 370] width 107 height 19
copy div "Marcus"
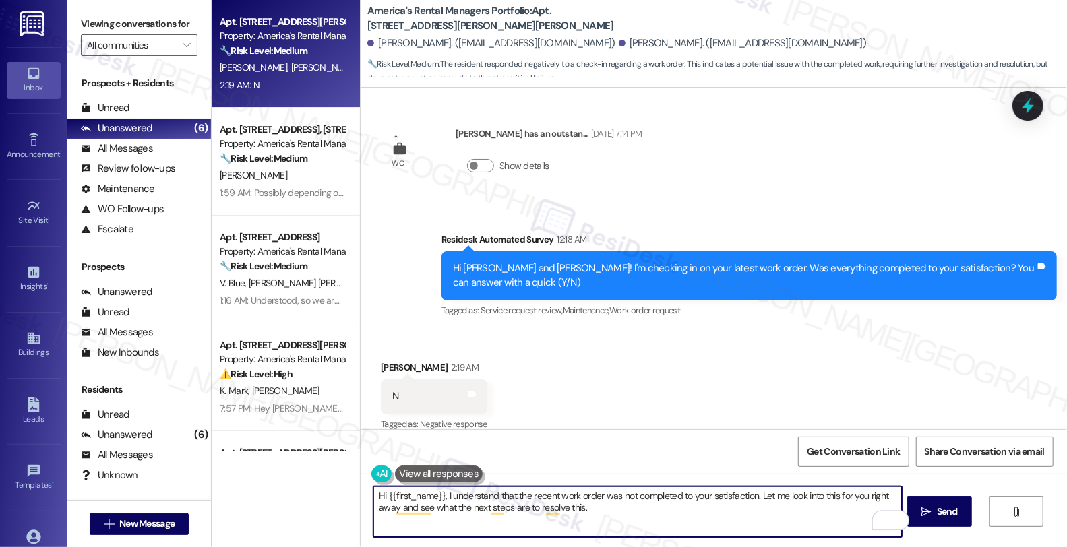
drag, startPoint x: 382, startPoint y: 493, endPoint x: 435, endPoint y: 493, distance: 52.6
click at [435, 493] on textarea "Hi {{first_name}}, I understand that the recent work order was not completed to…" at bounding box center [637, 512] width 528 height 51
paste textarea "Marcus"
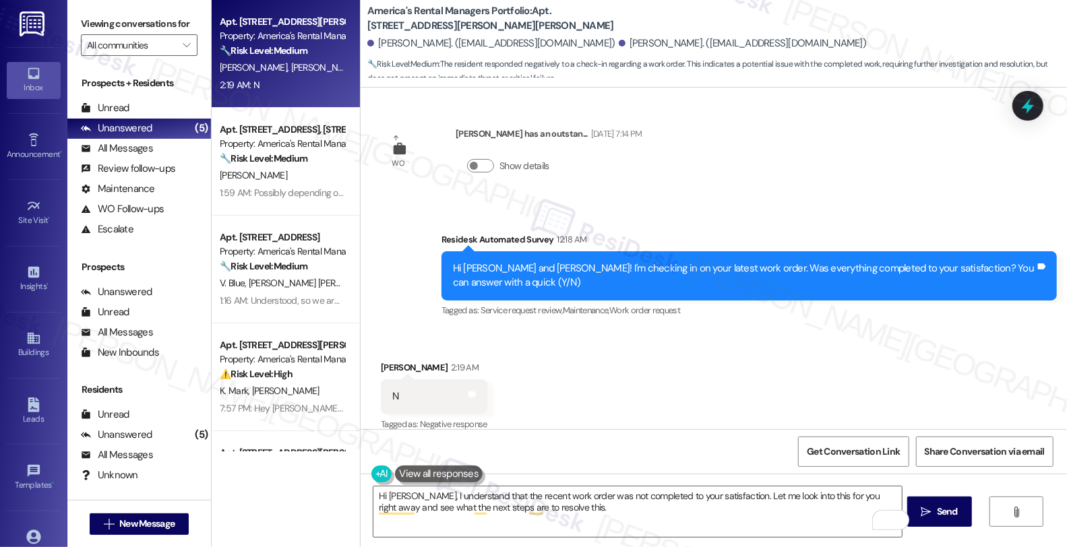
click at [994, 330] on div "Received via SMS Marcus Kirkman 2:19 AM N Tags and notes Tagged as: Negative re…" at bounding box center [714, 387] width 706 height 114
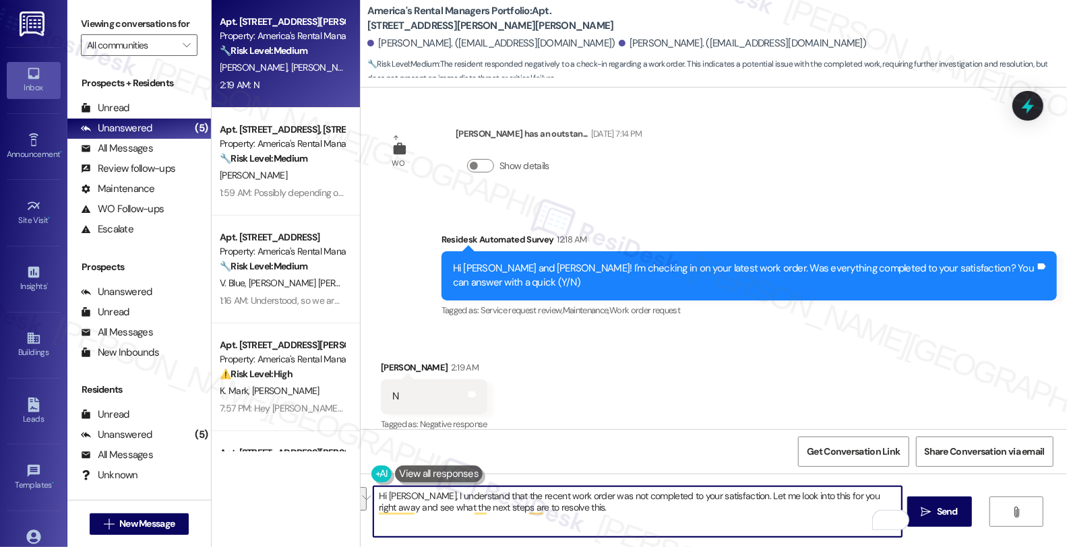
drag, startPoint x: 724, startPoint y: 494, endPoint x: 729, endPoint y: 510, distance: 17.1
click at [729, 510] on textarea "Hi Marcus, I understand that the recent work order was not completed to your sa…" at bounding box center [637, 512] width 528 height 51
type textarea "Hi Marcus, I understand that the recent work order was not completed to your sa…"
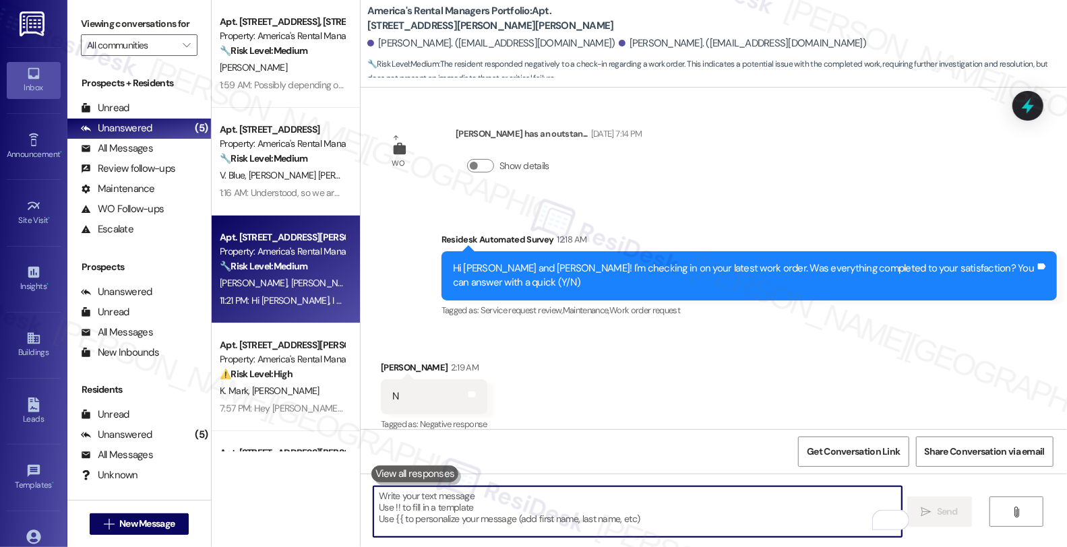
scroll to position [636, 0]
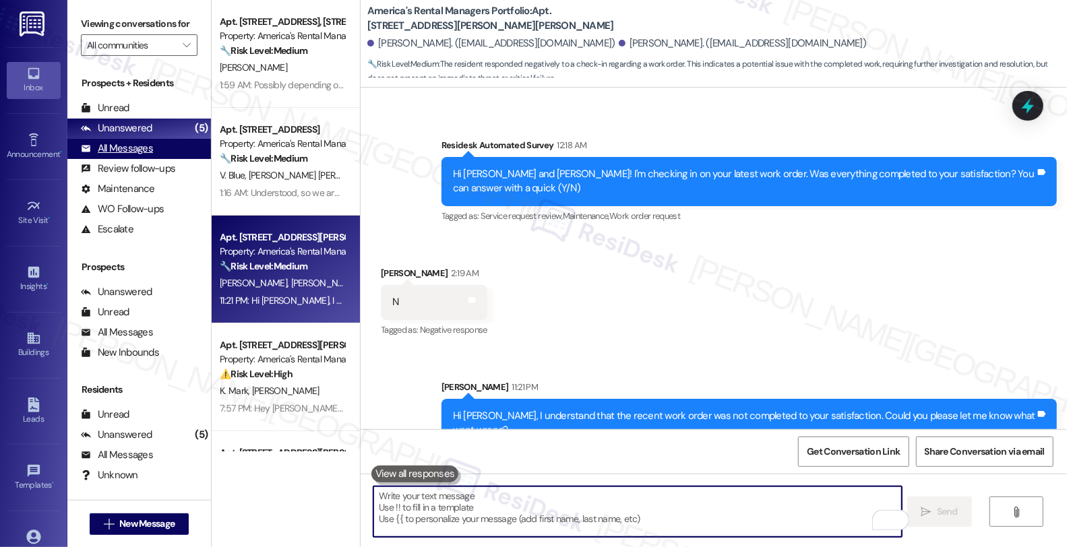
click at [129, 156] on div "All Messages" at bounding box center [117, 149] width 72 height 14
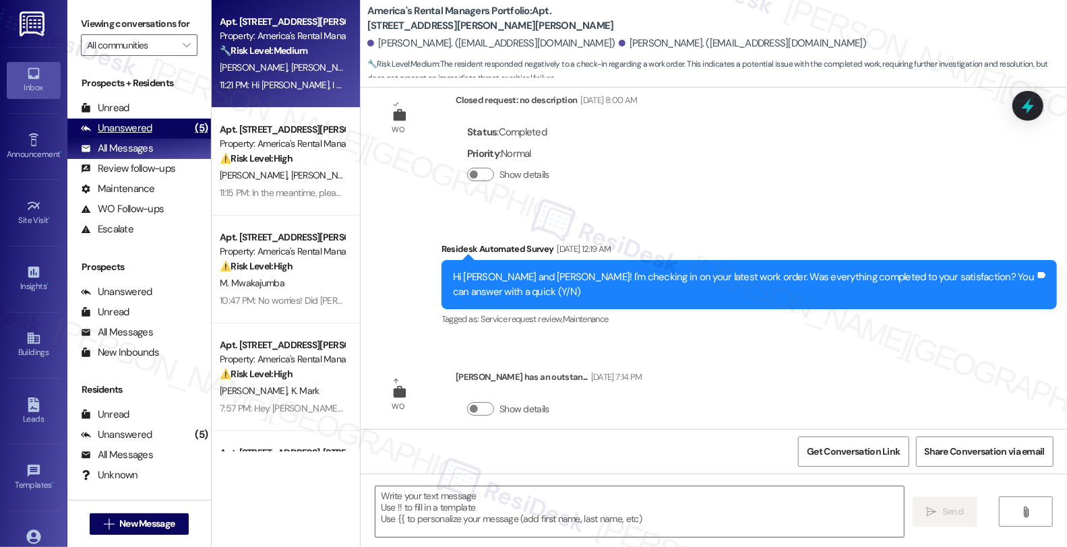
click at [131, 135] on div "Unanswered" at bounding box center [116, 128] width 71 height 14
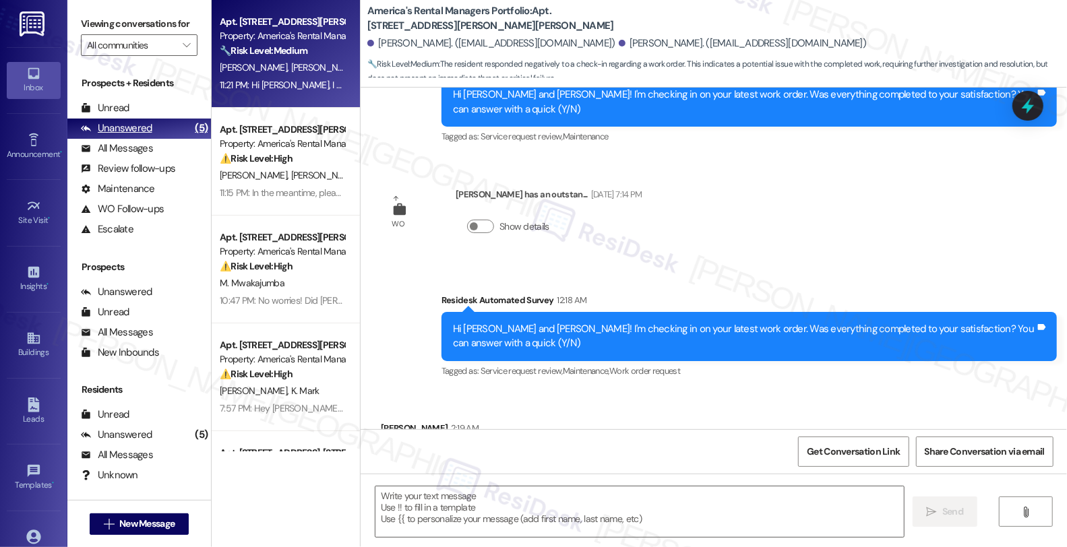
type textarea "Fetching suggested responses. Please feel free to read through the conversation…"
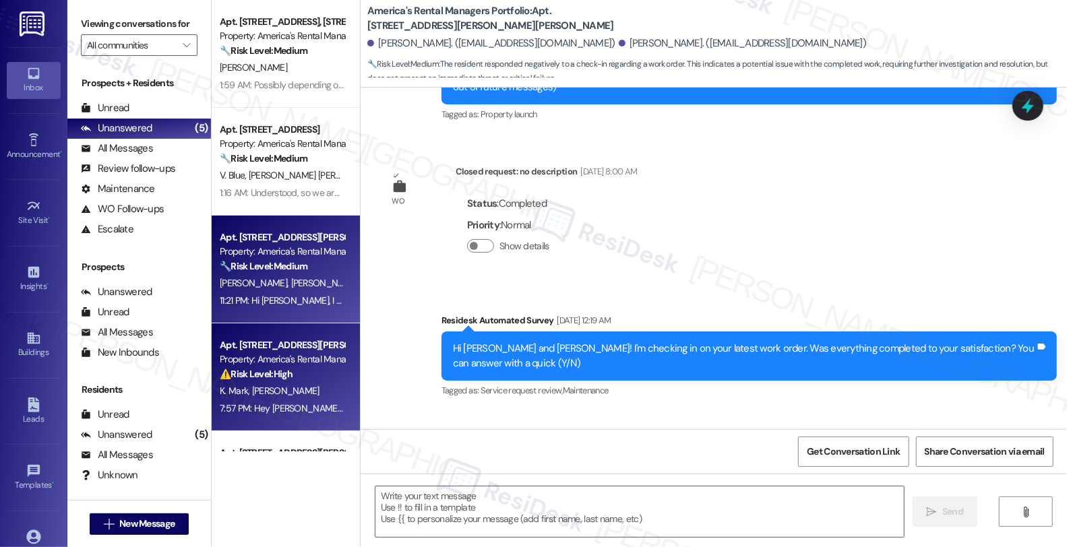
type textarea "Fetching suggested responses. Please feel free to read through the conversation…"
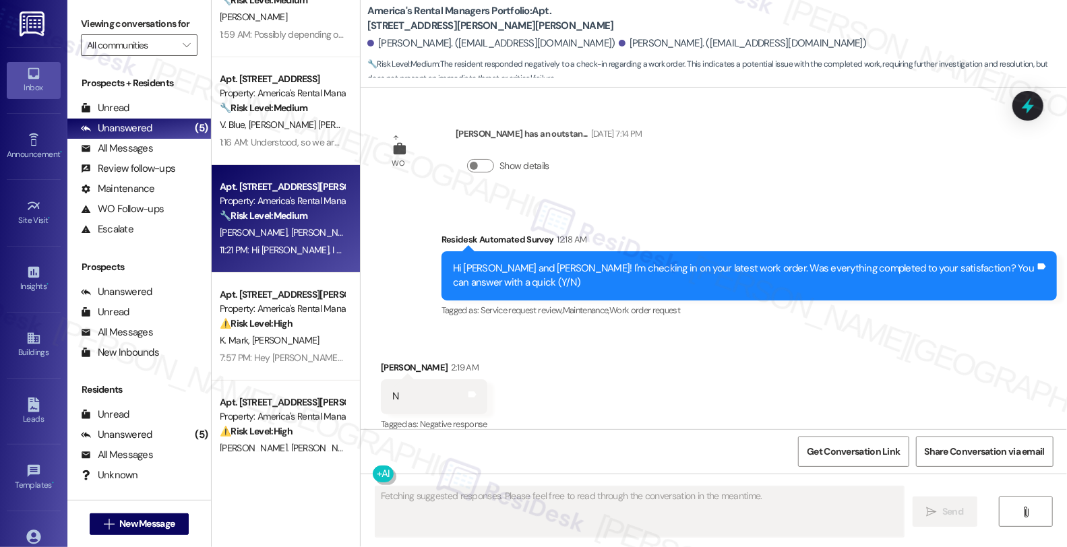
scroll to position [12, 0]
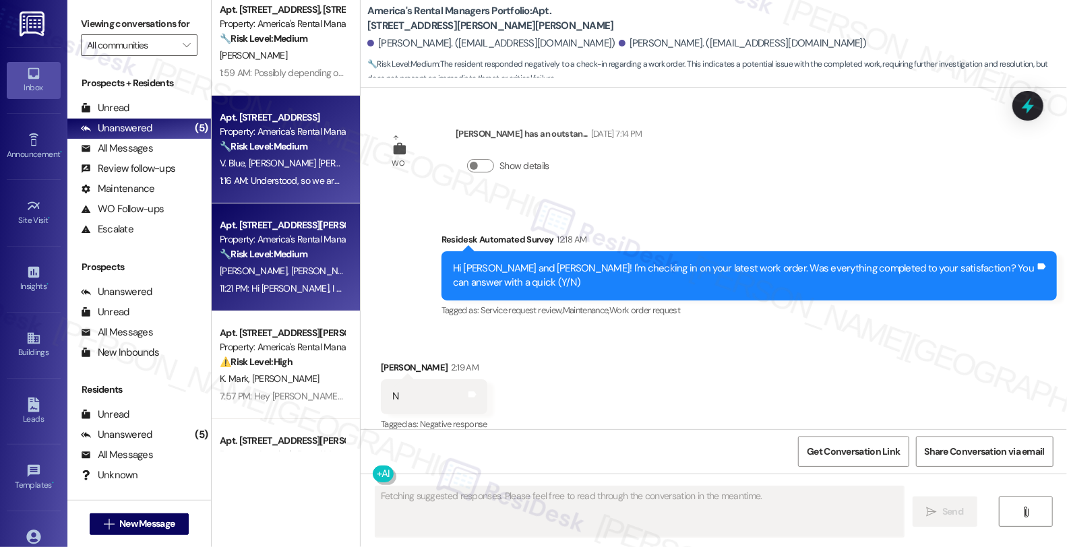
click at [297, 149] on strong "🔧 Risk Level: Medium" at bounding box center [264, 146] width 88 height 12
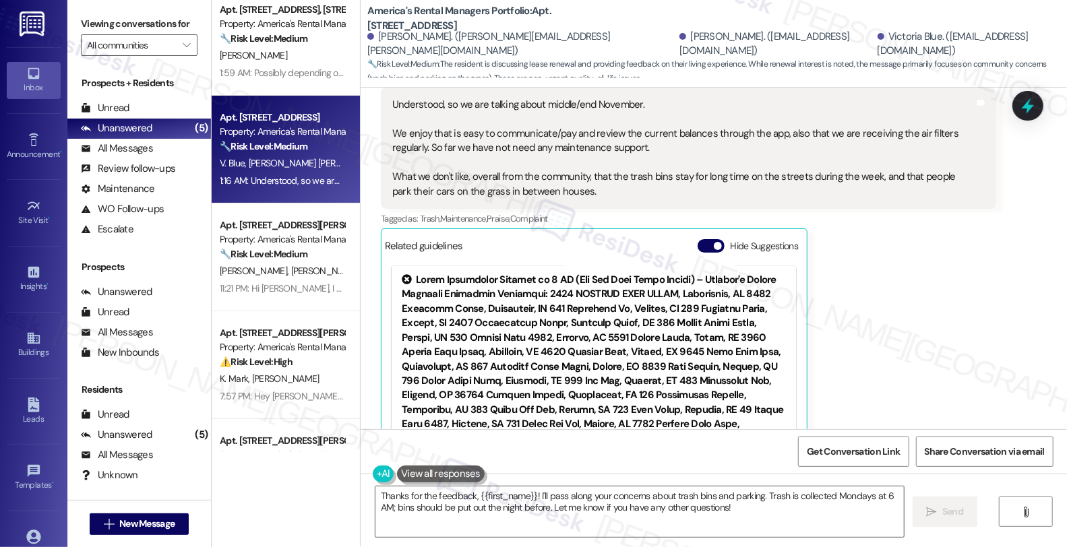
scroll to position [1456, 0]
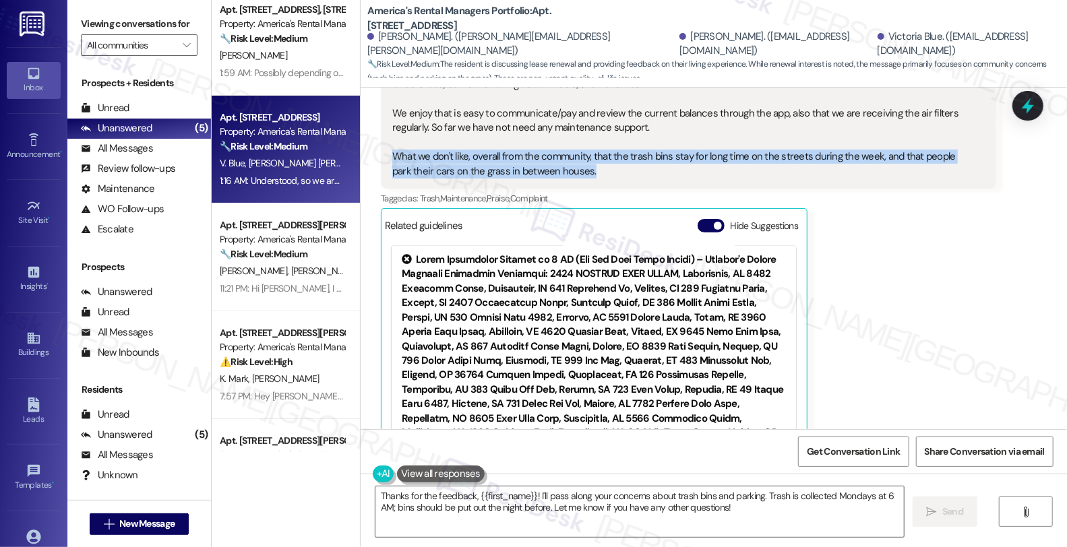
drag, startPoint x: 575, startPoint y: 132, endPoint x: 377, endPoint y: 116, distance: 198.2
click at [381, 116] on div "Understood, so we are talking about middle/end November. We enjoy that is easy …" at bounding box center [688, 127] width 615 height 121
copy div "What we don't like, overall from the community, that the trash bins stay for lo…"
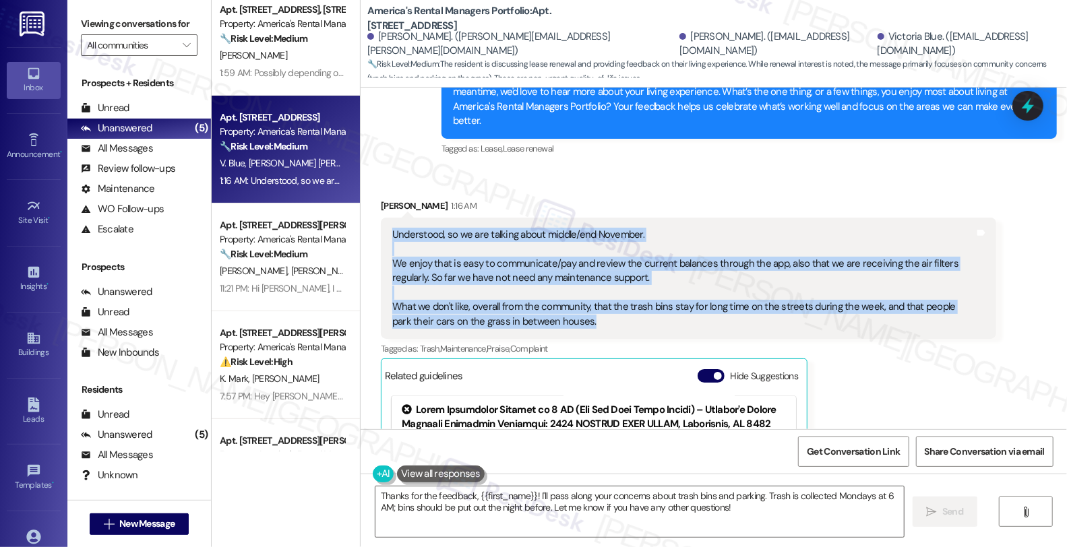
drag, startPoint x: 382, startPoint y: 189, endPoint x: 586, endPoint y: 291, distance: 228.8
click at [586, 291] on div "Understood, so we are talking about middle/end November. We enjoy that is easy …" at bounding box center [688, 278] width 615 height 121
copy div "Understood, so we are talking about middle/end November. We enjoy that is easy …"
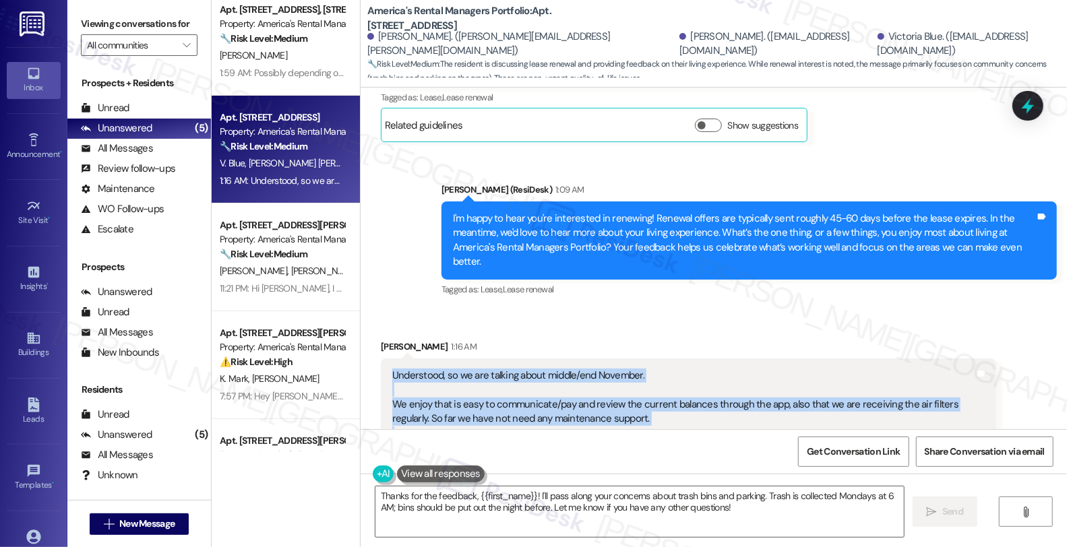
scroll to position [1156, 0]
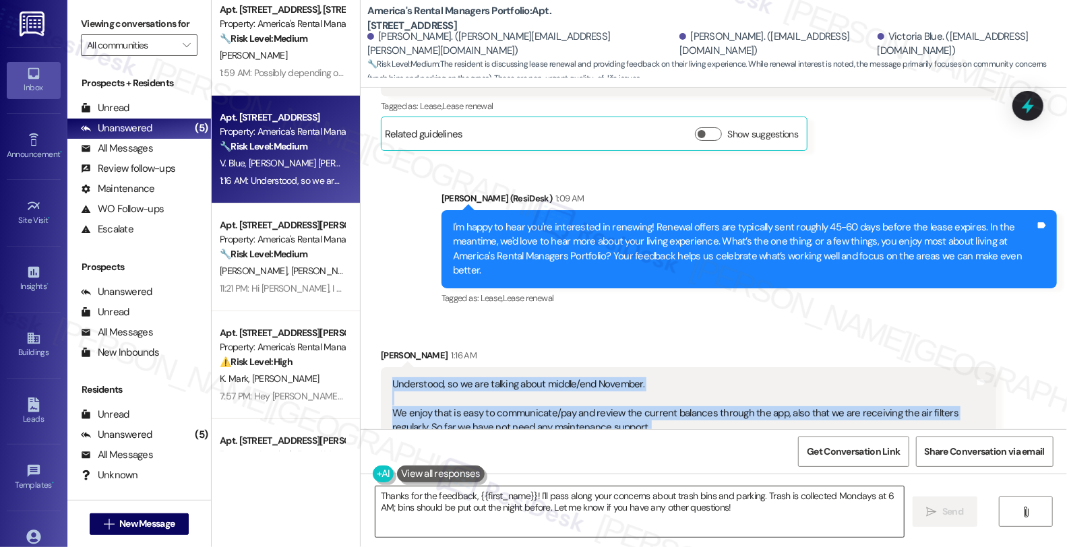
click at [490, 509] on textarea "Thanks for the feedback, {{first_name}}! I'll pass along your concerns about tr…" at bounding box center [639, 512] width 528 height 51
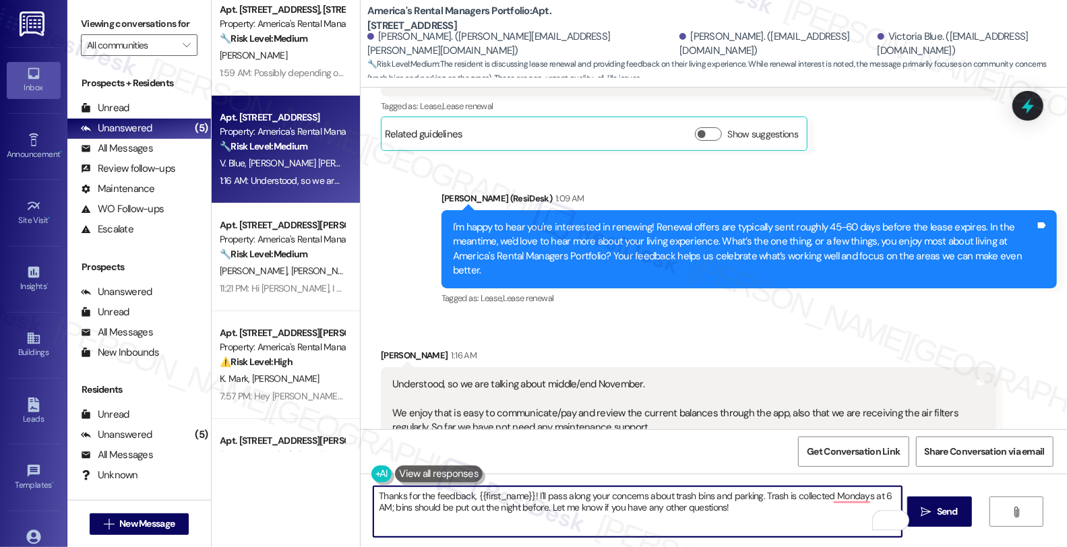
drag, startPoint x: 530, startPoint y: 495, endPoint x: 821, endPoint y: 538, distance: 294.3
click at [821, 538] on div "Thanks for the feedback, {{first_name}}! I'll pass along your concerns about tr…" at bounding box center [714, 524] width 706 height 101
click at [733, 522] on textarea "Thanks for the feedback, {{first_name}}! I'll pass along your concerns about tr…" at bounding box center [637, 512] width 528 height 51
paste textarea "Hi! Thanks so much for your feedback—we’re glad to hear the app has been helpfu…"
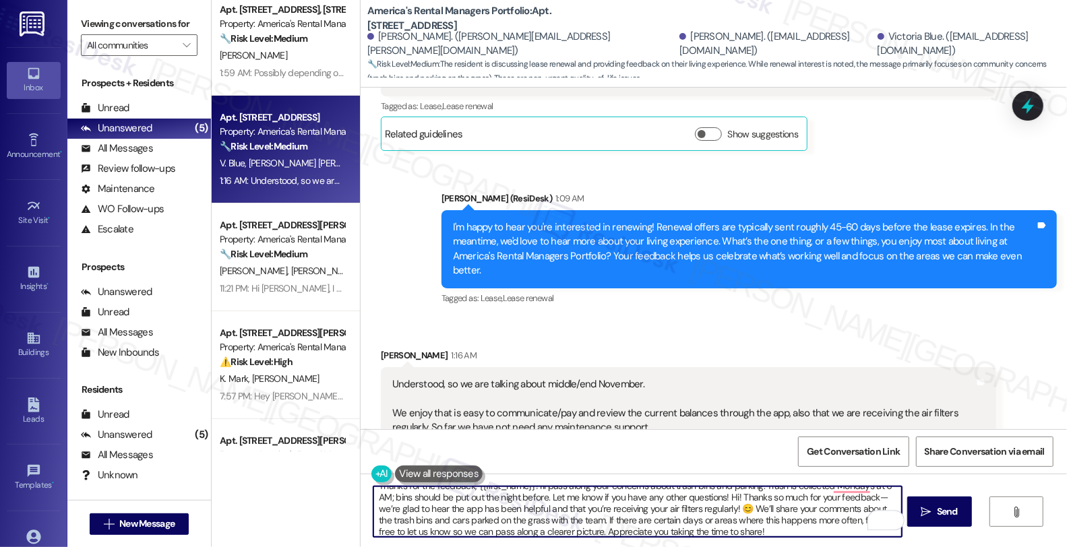
scroll to position [0, 0]
drag, startPoint x: 695, startPoint y: 516, endPoint x: 856, endPoint y: 508, distance: 161.3
click at [856, 508] on textarea "Thanks for the feedback, {{first_name}}! I'll pass along your concerns about tr…" at bounding box center [637, 512] width 528 height 51
click at [524, 495] on textarea "Thanks for the feedback, {{first_name}}! I'll pass along your concerns about tr…" at bounding box center [637, 512] width 528 height 51
paste textarea "we’re glad to hear the app has been helpful and that you’re receiving your air …"
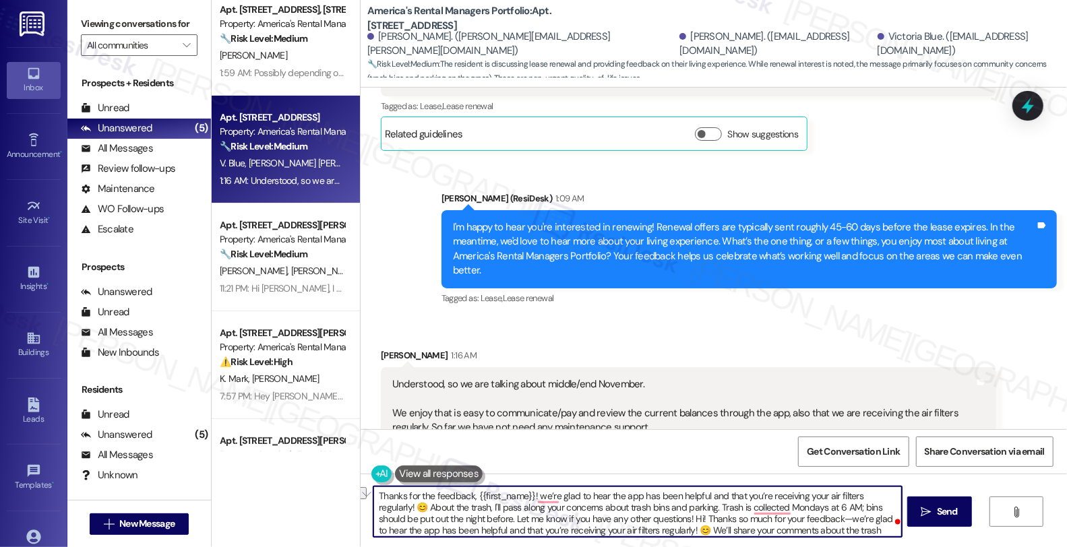
drag, startPoint x: 448, startPoint y: 508, endPoint x: 696, endPoint y: 509, distance: 248.1
click at [696, 509] on textarea "Thanks for the feedback, {{first_name}}! we’re glad to hear the app has been he…" at bounding box center [637, 512] width 528 height 51
click at [732, 509] on textarea "Thanks for the feedback, {{first_name}}! we’re glad to hear the app has been he…" at bounding box center [637, 512] width 528 height 51
click at [420, 526] on textarea "Thanks for the feedback, {{first_name}}! we’re glad to hear the app has been he…" at bounding box center [637, 512] width 528 height 51
type textarea "Thanks for the feedback, {{first_name}}! we’re glad to hear the app has been he…"
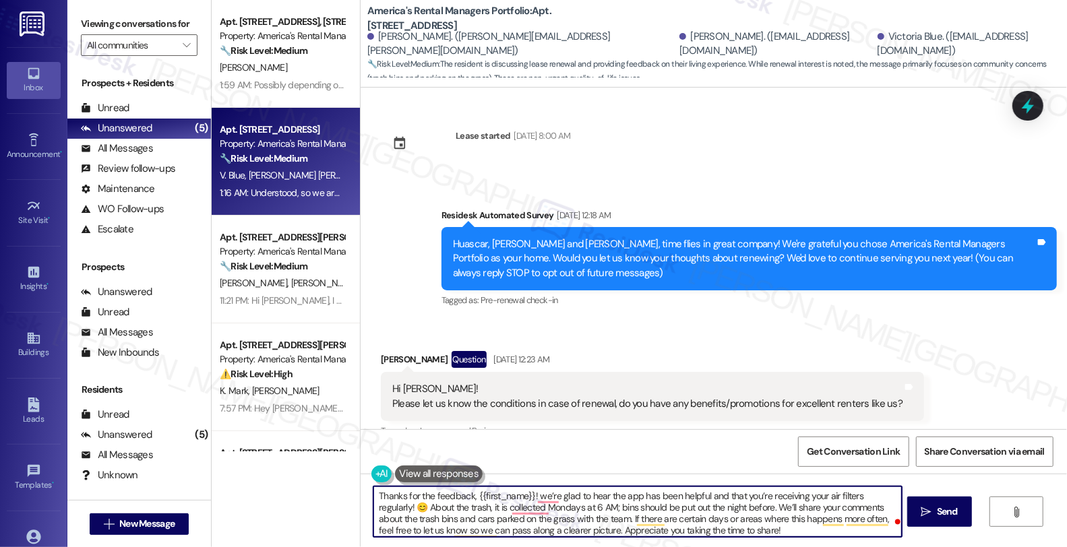
scroll to position [1156, 0]
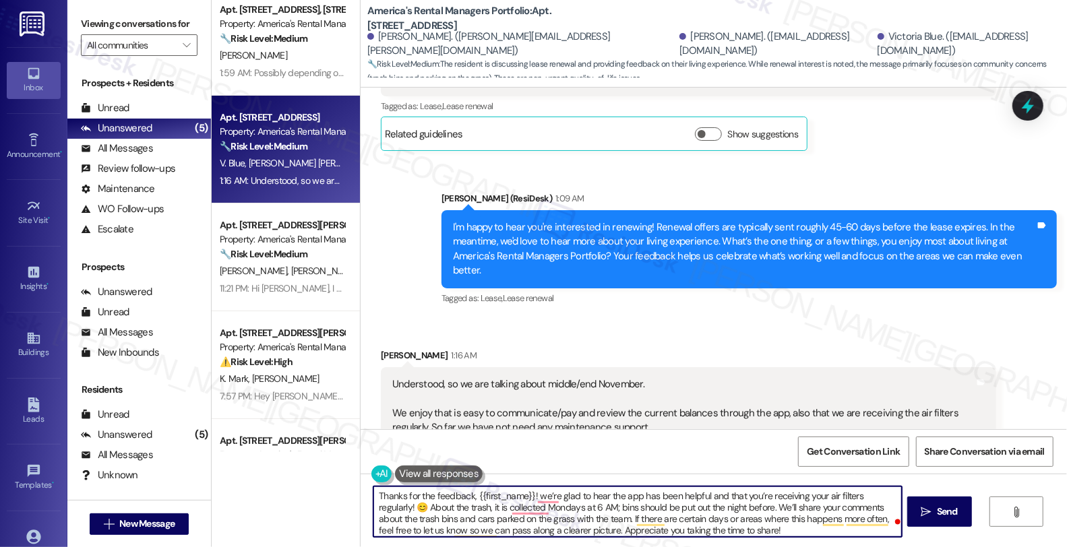
click at [838, 520] on textarea "Thanks for the feedback, {{first_name}}! we’re glad to hear the app has been he…" at bounding box center [637, 512] width 528 height 51
click at [404, 528] on textarea "Thanks for the feedback, {{first_name}}! we’re glad to hear the app has been he…" at bounding box center [637, 512] width 528 height 51
click at [558, 530] on textarea "Thanks for the feedback, {{first_name}}! we’re glad to hear the app has been he…" at bounding box center [637, 512] width 528 height 51
click at [553, 528] on textarea "Thanks for the feedback, {{first_name}}! we’re glad to hear the app has been he…" at bounding box center [637, 512] width 528 height 51
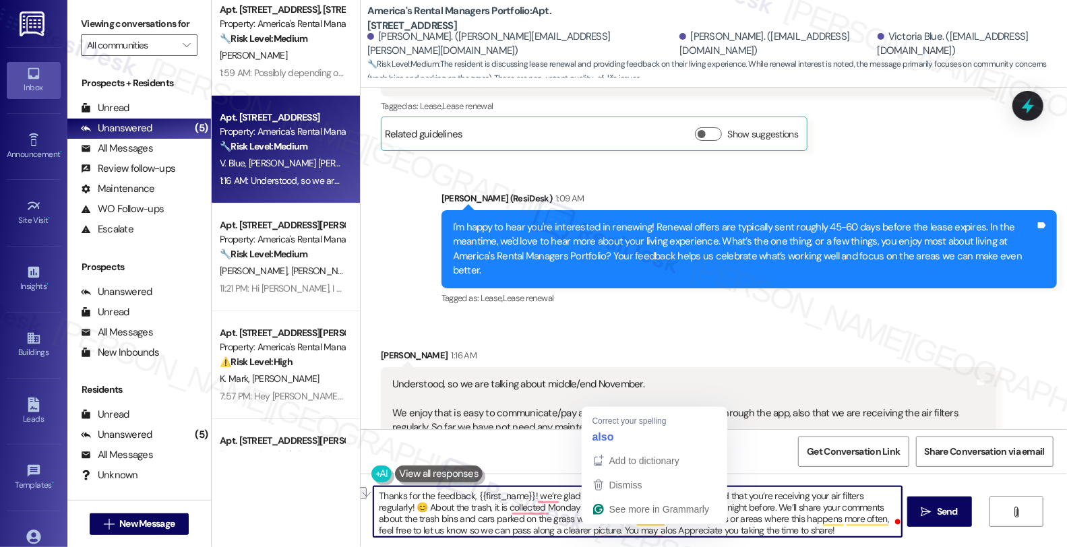
click at [557, 533] on textarea "Thanks for the feedback, {{first_name}}! we’re glad to hear the app has been he…" at bounding box center [637, 512] width 528 height 51
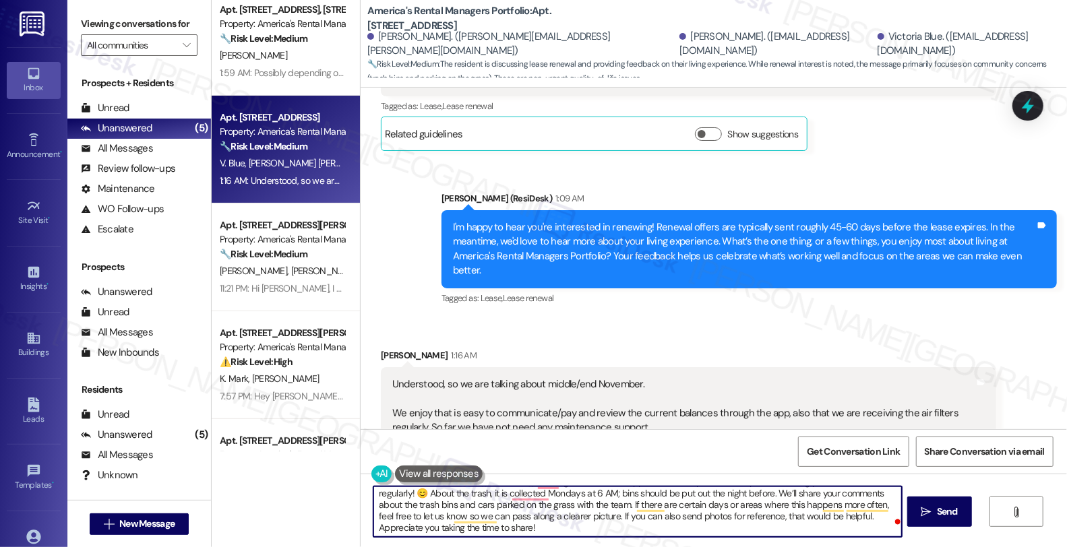
scroll to position [0, 0]
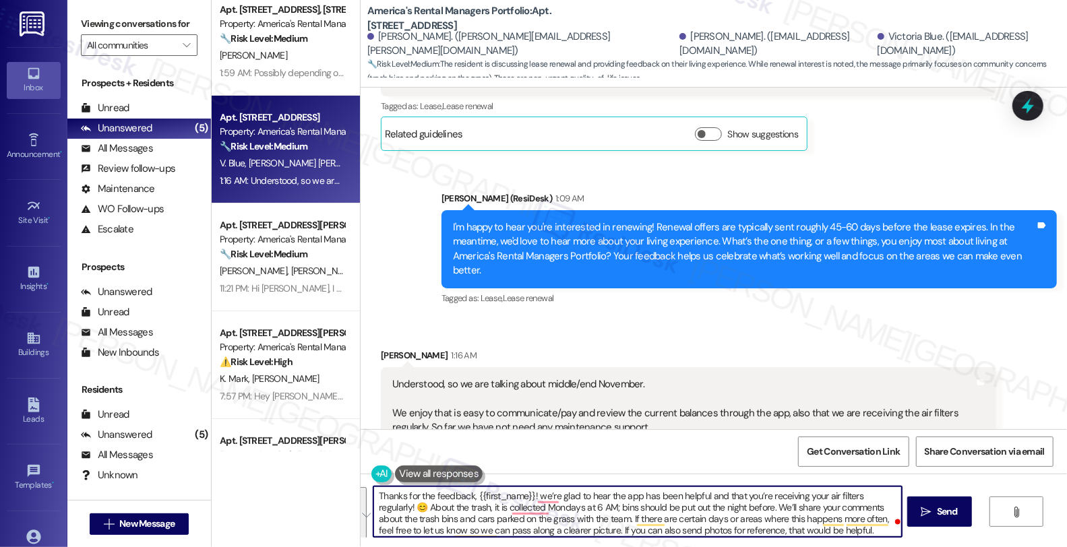
drag, startPoint x: 455, startPoint y: 526, endPoint x: 278, endPoint y: 477, distance: 183.8
click at [278, 477] on div "Apt. 203 Creek Run Way, 203 Creek Run Way Property: America's Rental Managers P…" at bounding box center [639, 273] width 855 height 547
click at [535, 524] on textarea "Thanks for the feedback, {{first_name}}! we’re glad to hear the app has been he…" at bounding box center [637, 512] width 528 height 51
paste textarea "We’re happy to hear the app’s been useful and that your air filters are arrivin…"
click at [729, 507] on textarea "Thanks for the feedback, {{first_name}}! We’re happy to hear the app’s been use…" at bounding box center [637, 512] width 528 height 51
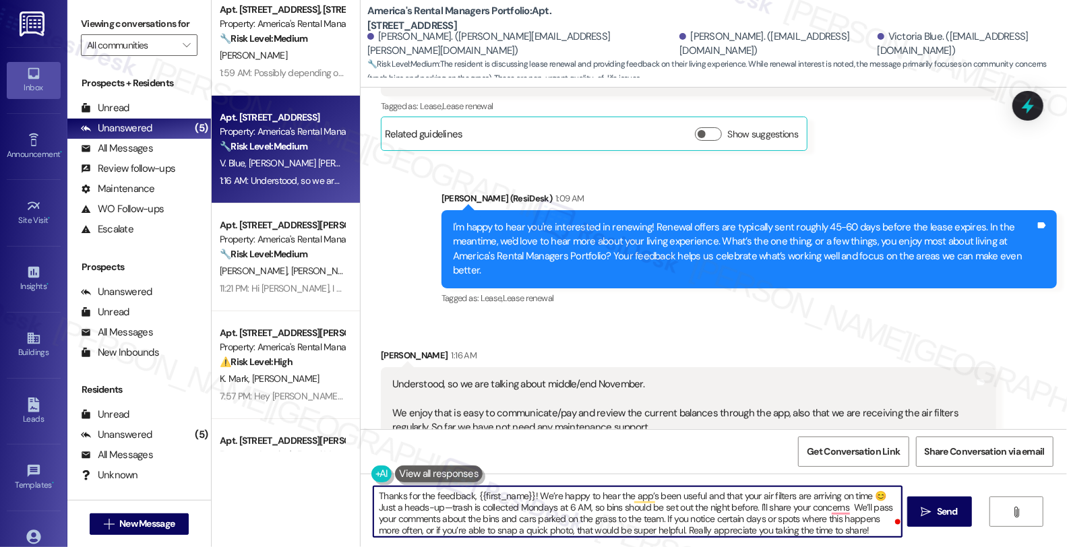
click at [780, 507] on textarea "Thanks for the feedback, {{first_name}}! We’re happy to hear the app’s been use…" at bounding box center [637, 512] width 528 height 51
click at [887, 506] on textarea "Thanks for the feedback, {{first_name}}! We’re happy to hear the app’s been use…" at bounding box center [637, 512] width 528 height 51
type textarea "Thanks for the feedback, {{first_name}}! We’re happy to hear the app’s been use…"
click at [947, 508] on span "Send" at bounding box center [947, 512] width 21 height 14
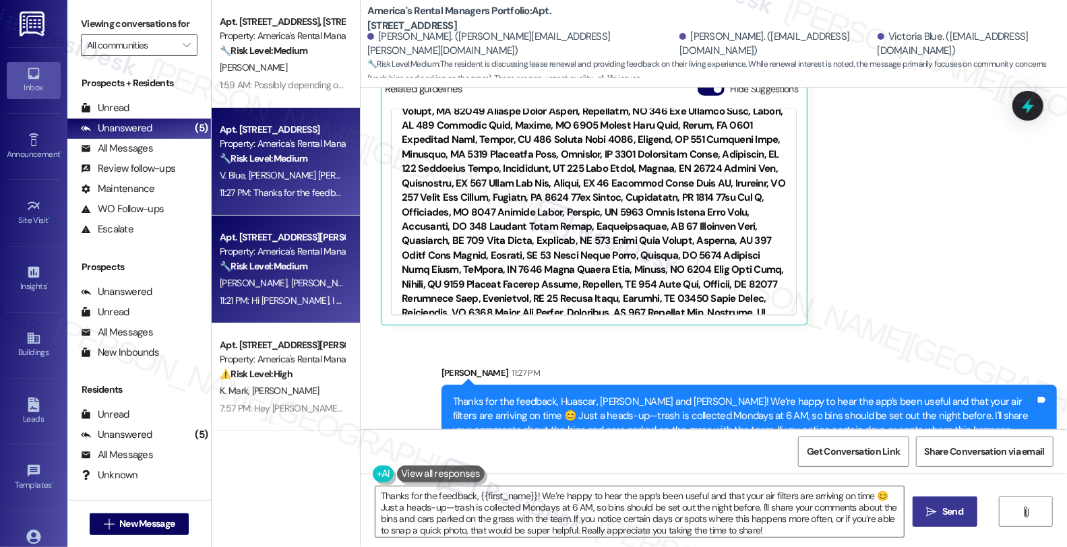
scroll to position [0, 0]
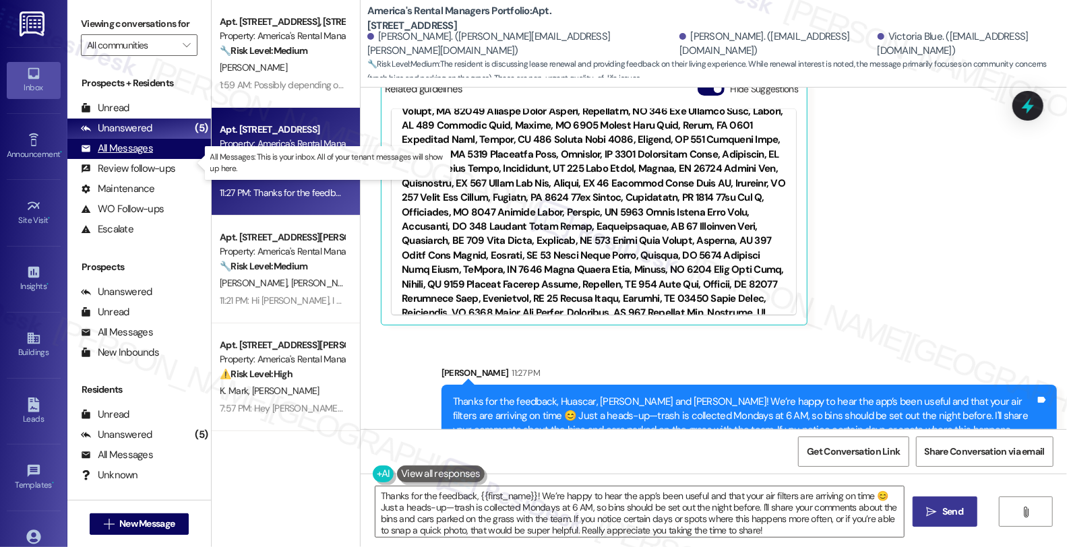
click at [130, 156] on div "All Messages" at bounding box center [117, 149] width 72 height 14
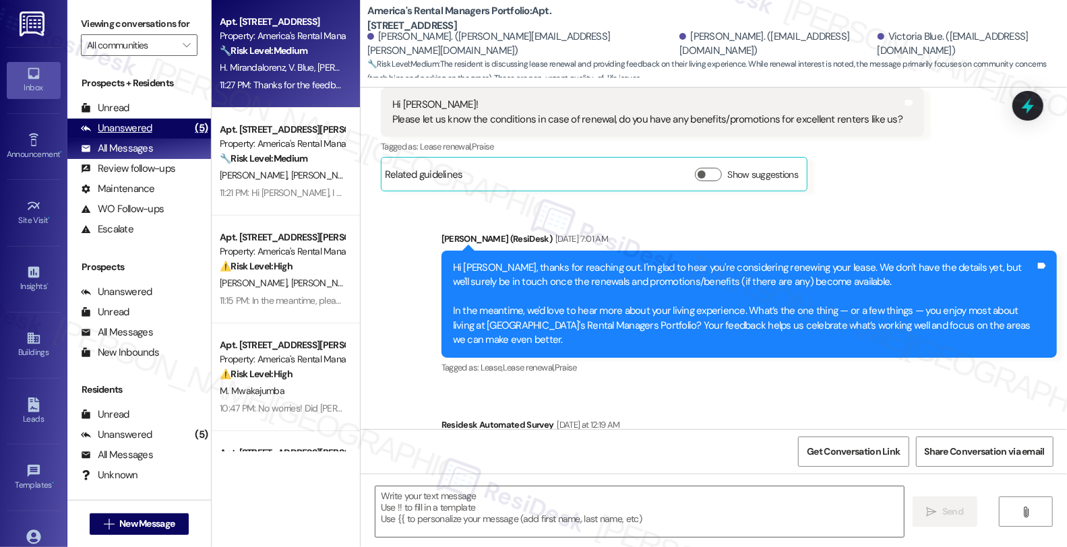
type textarea "Fetching suggested responses. Please feel free to read through the conversation…"
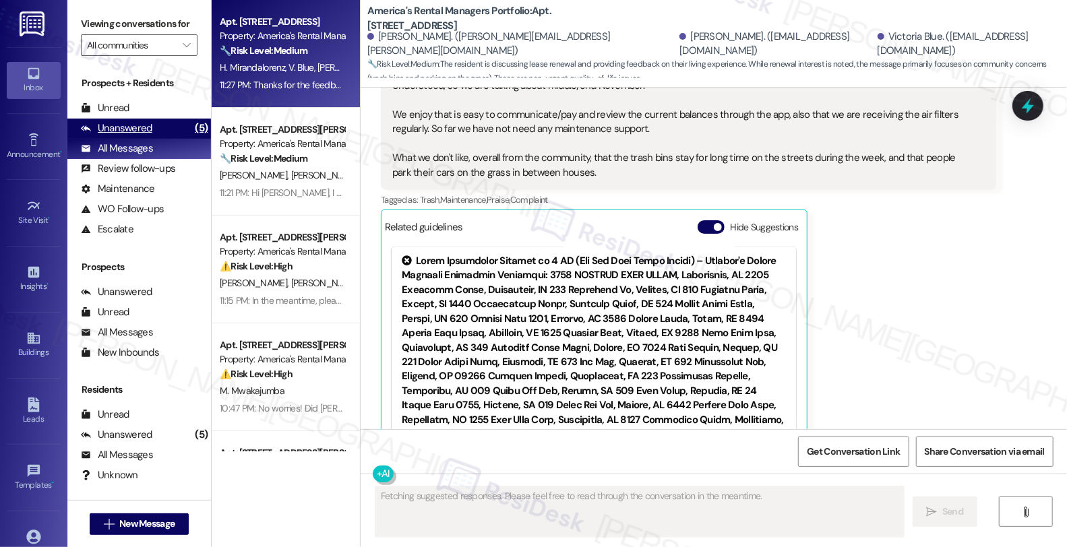
scroll to position [1456, 0]
click at [144, 135] on div "Unanswered" at bounding box center [116, 128] width 71 height 14
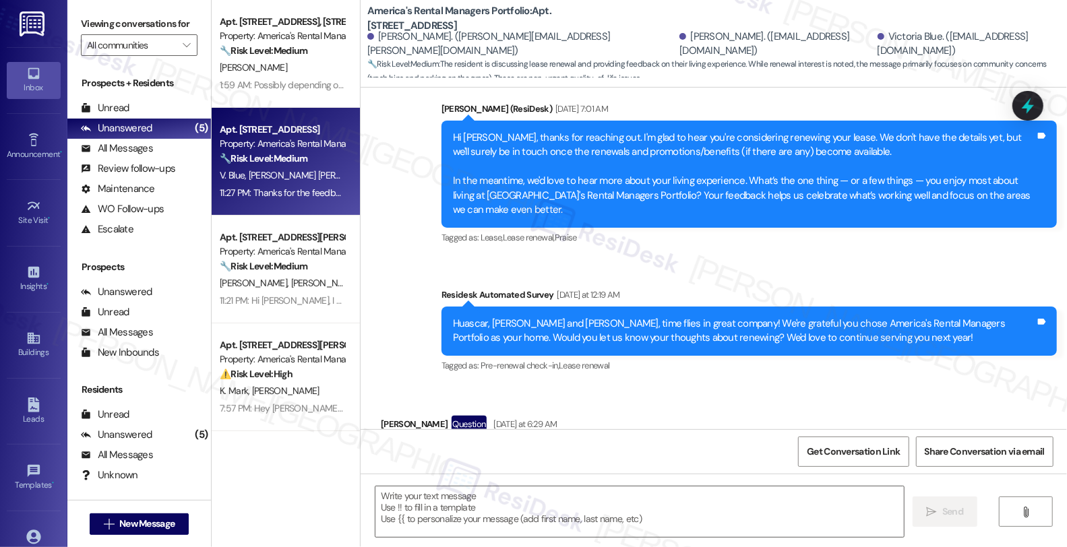
type textarea "Fetching suggested responses. Please feel free to read through the conversation…"
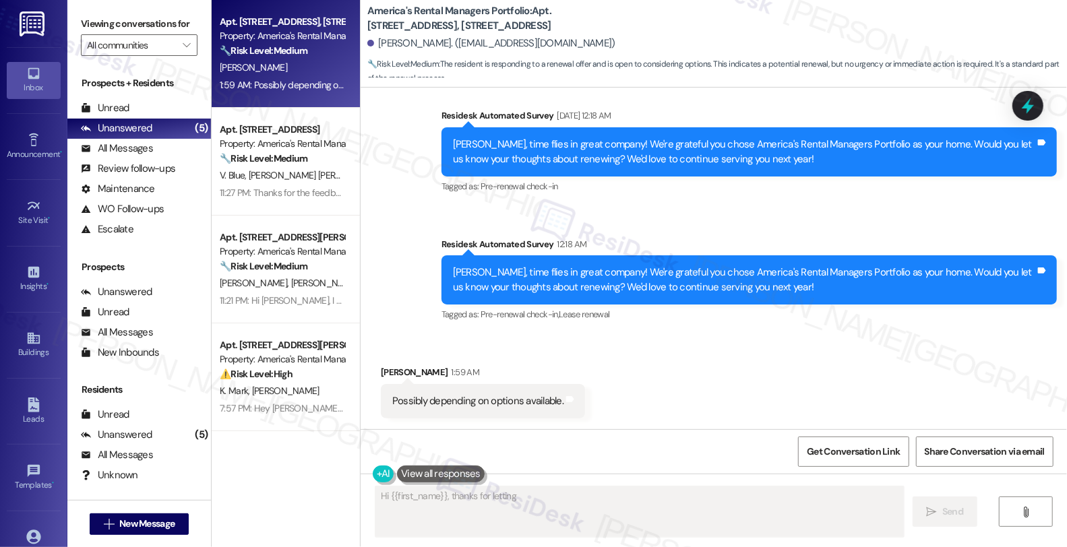
scroll to position [268, 0]
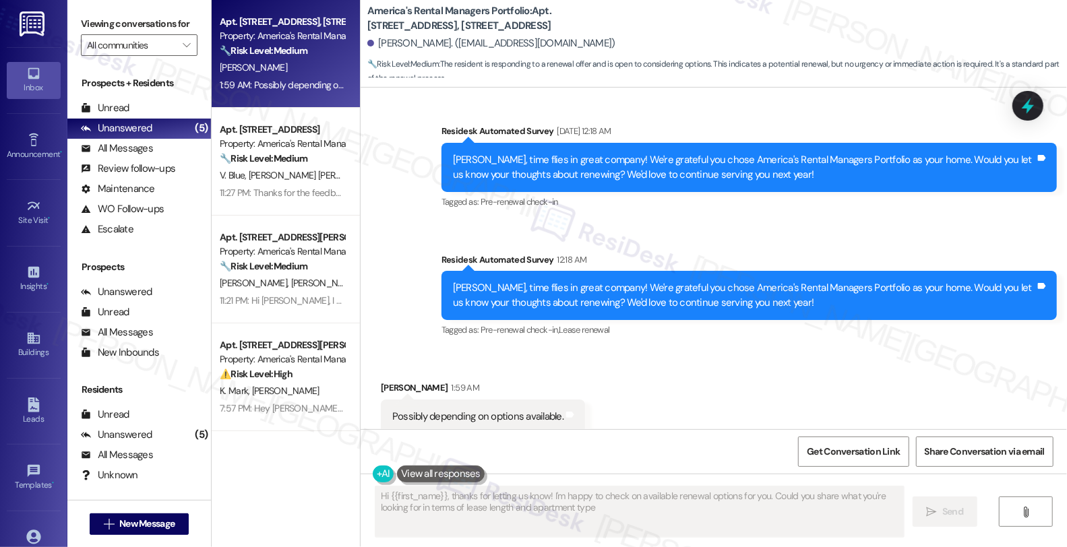
type textarea "Hi {{first_name}}, thanks for letting us know! I'm happy to check on available …"
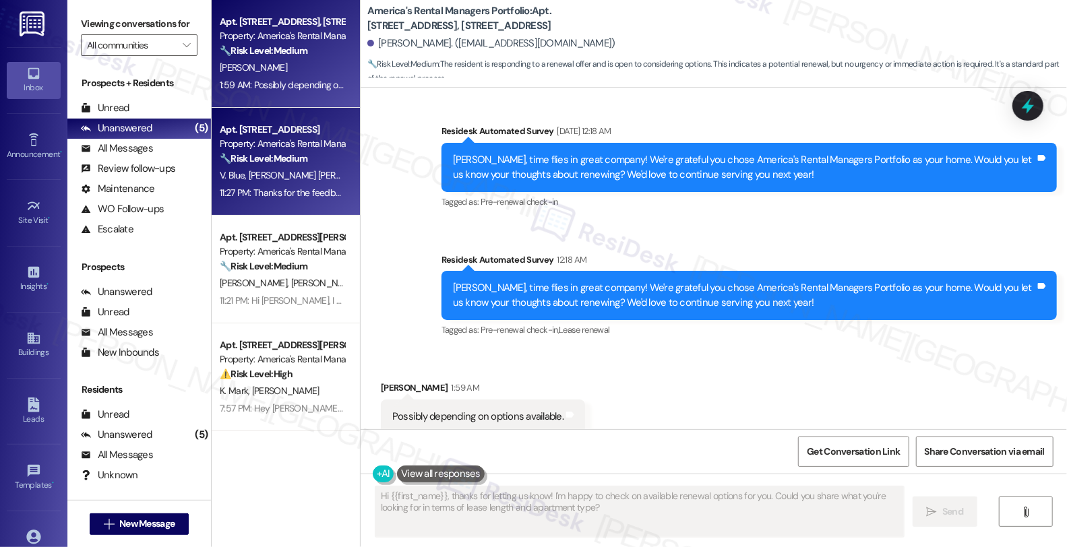
click at [307, 152] on div "🔧 Risk Level: Medium The resident is discussing lease renewal and providing fee…" at bounding box center [282, 159] width 125 height 14
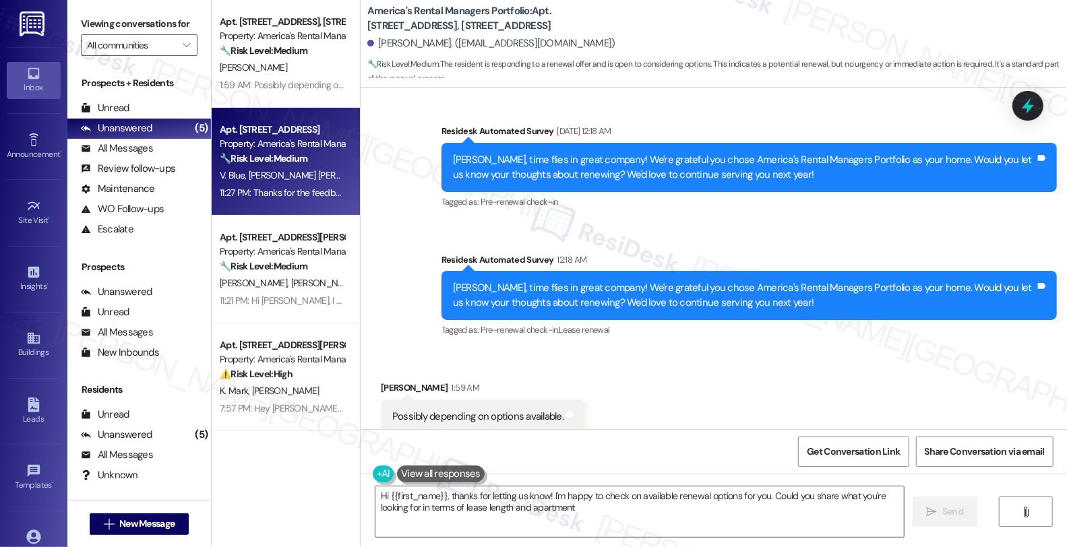
type textarea "Hi {{first_name}}, thanks for letting us know! I'm happy to check on available …"
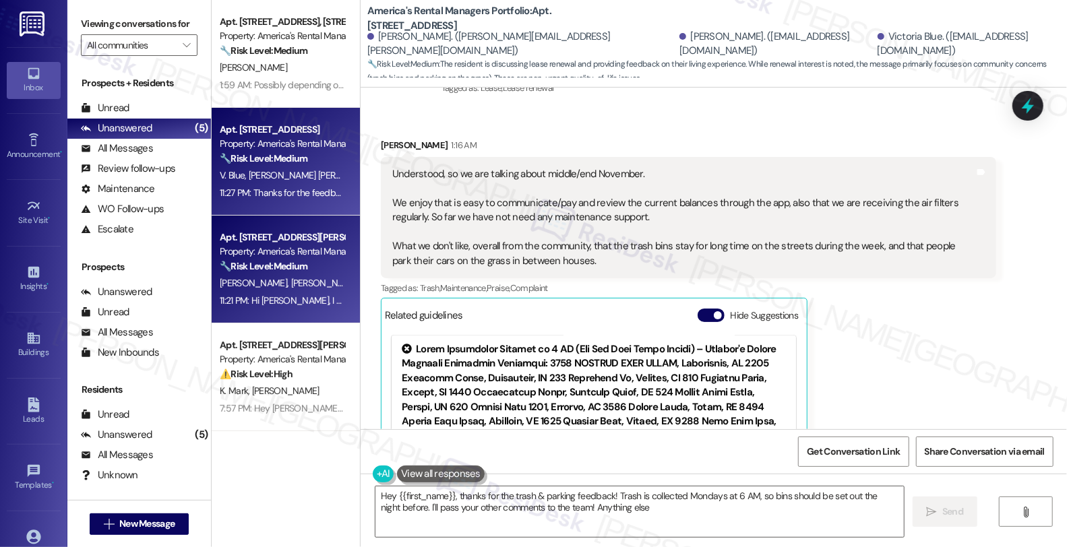
scroll to position [1456, 0]
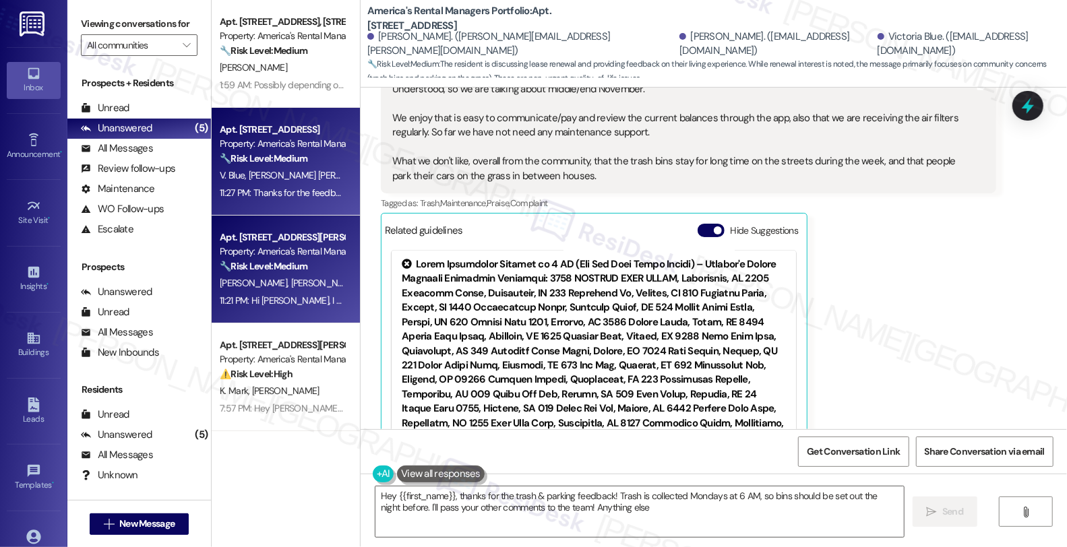
type textarea "Hey {{first_name}}, thanks for the trash & parking feedback! Trash is collected…"
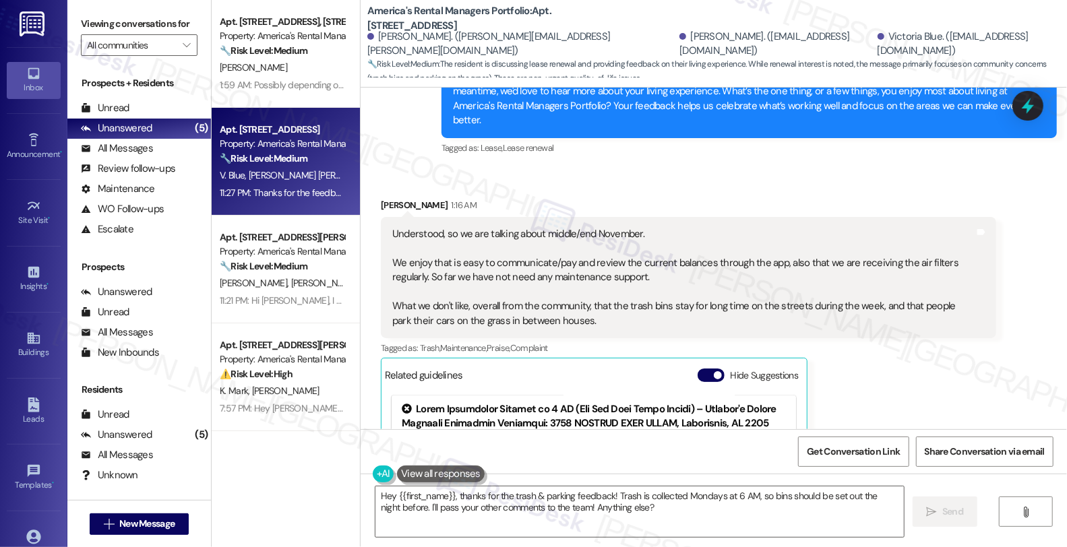
scroll to position [1306, 0]
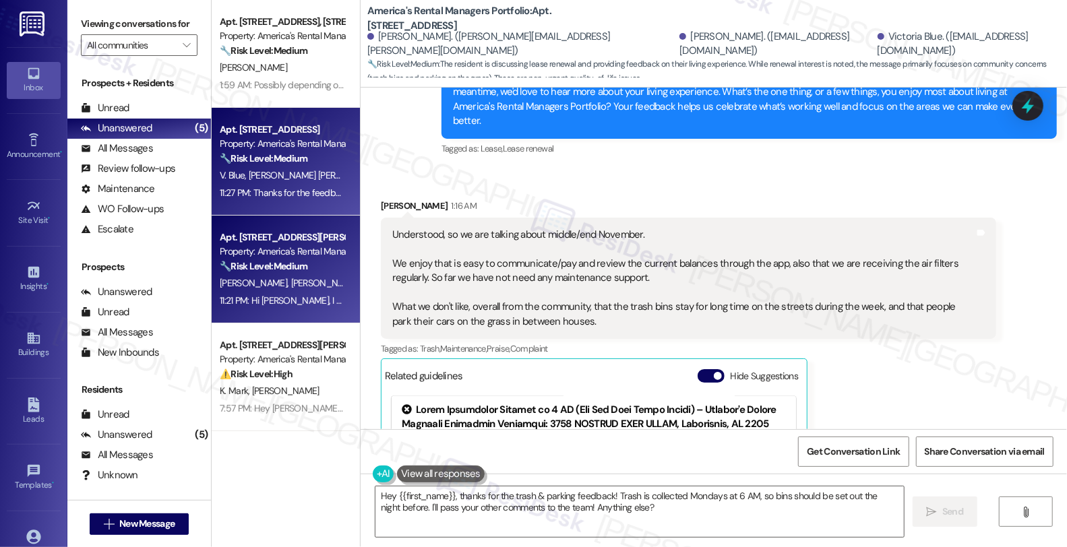
click at [297, 270] on strong "🔧 Risk Level: Medium" at bounding box center [264, 266] width 88 height 12
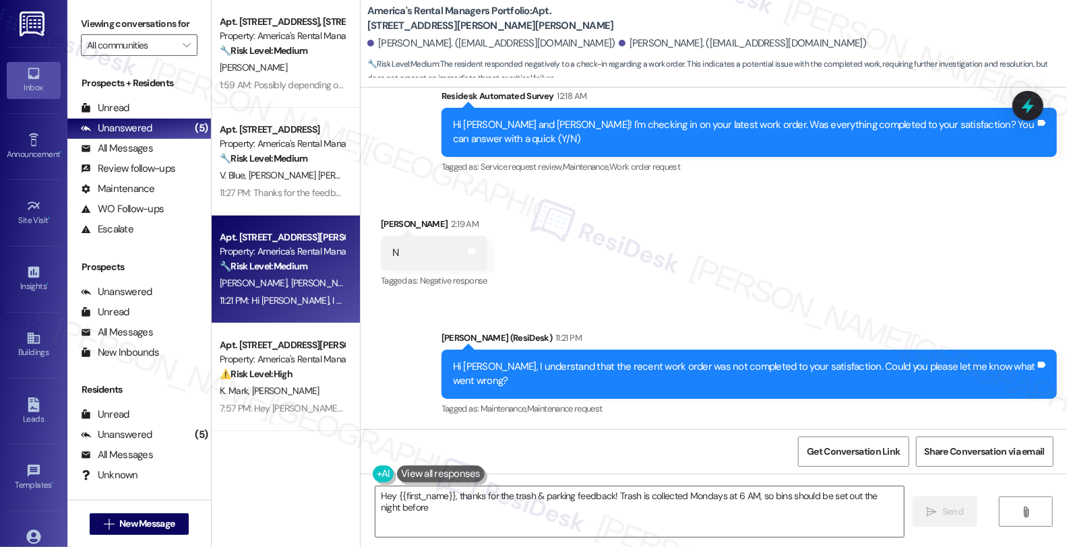
scroll to position [656, 0]
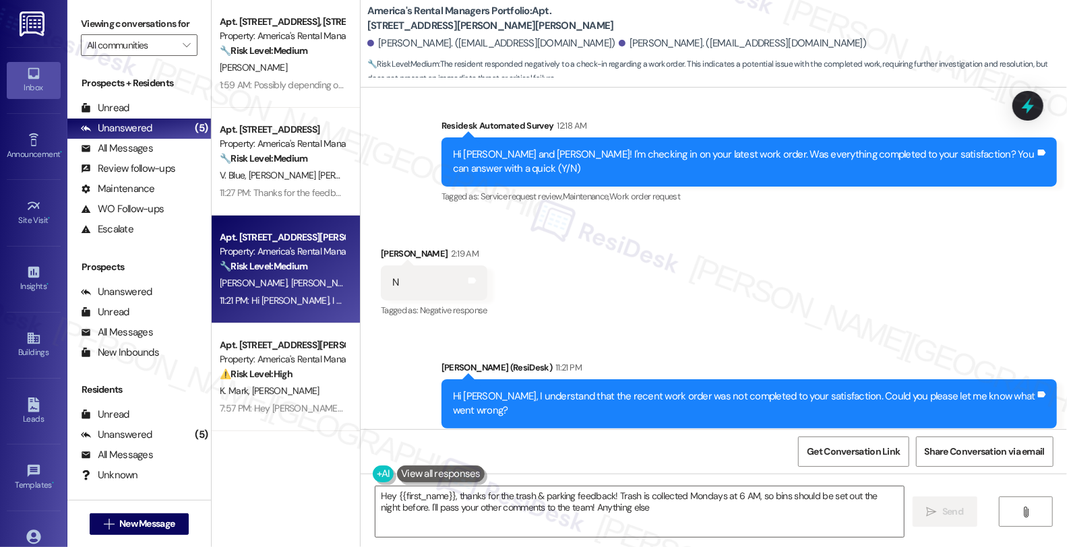
type textarea "Hey {{first_name}}, thanks for the trash & parking feedback! Trash is collected…"
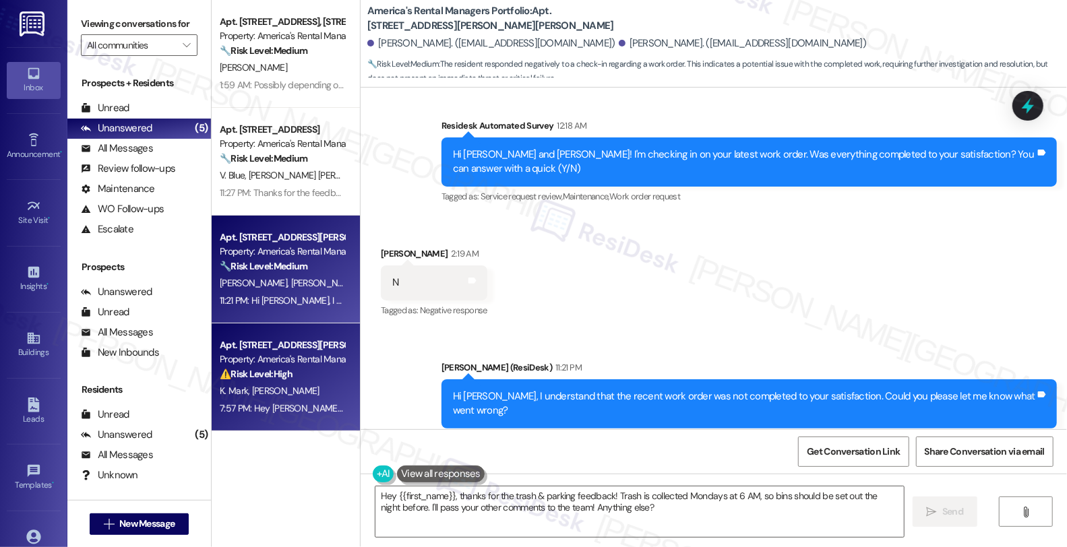
click at [283, 353] on div "Property: America's Rental Managers Portfolio" at bounding box center [282, 360] width 125 height 14
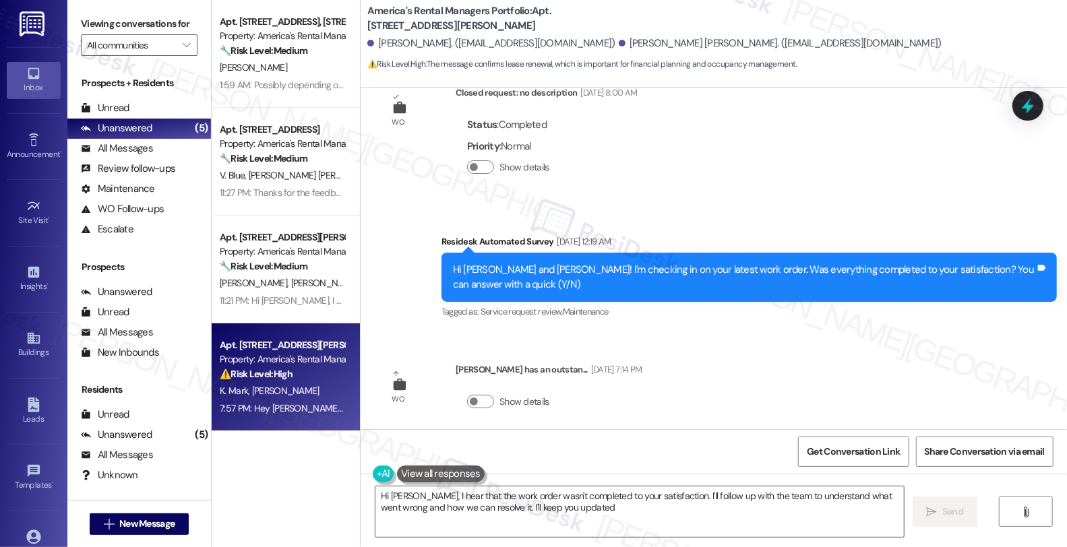
type textarea "Hi Marcus, I hear that the work order wasn't completed to your satisfaction. I'…"
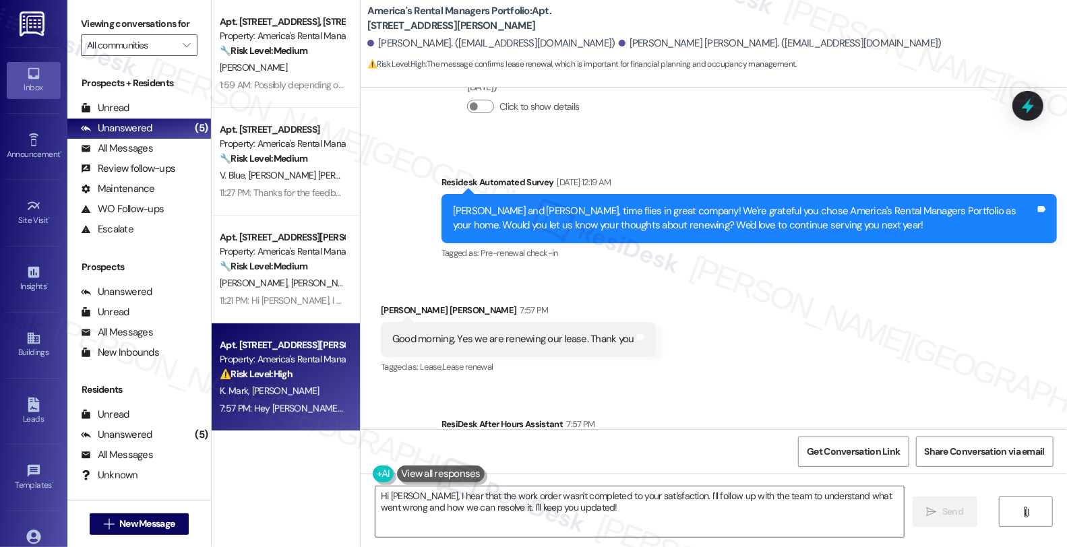
scroll to position [371, 0]
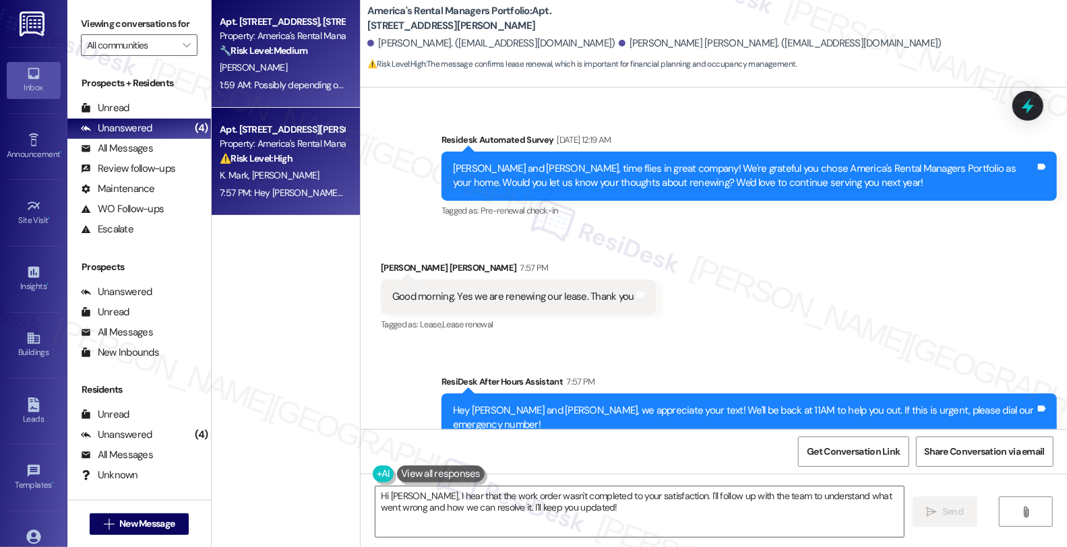
click at [256, 24] on div "Apt. 203 Creek Run Way, 203 Creek Run Way" at bounding box center [282, 22] width 125 height 14
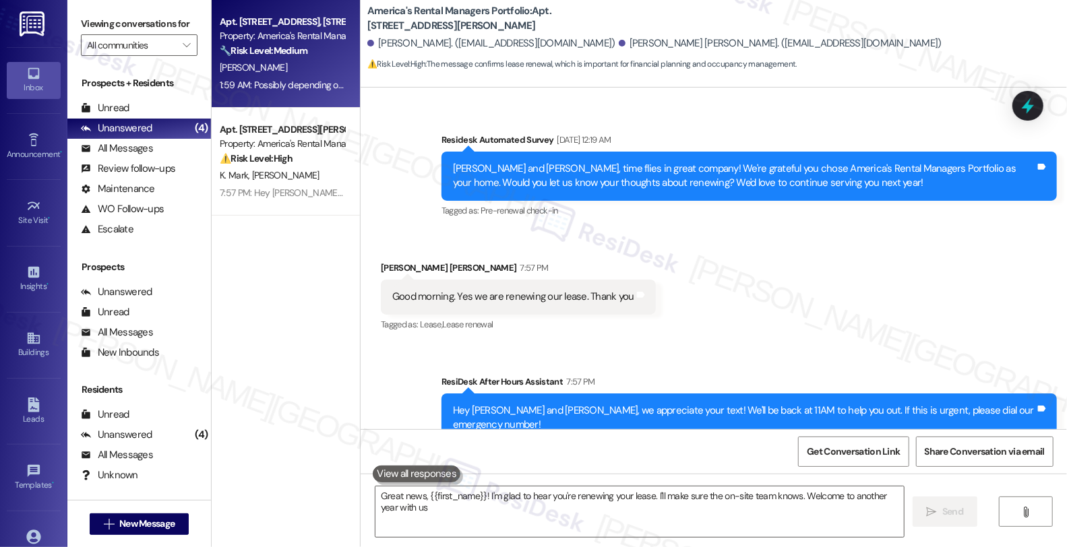
type textarea "Great news, {{first_name}}! I'm glad to hear you're renewing your lease. I'll m…"
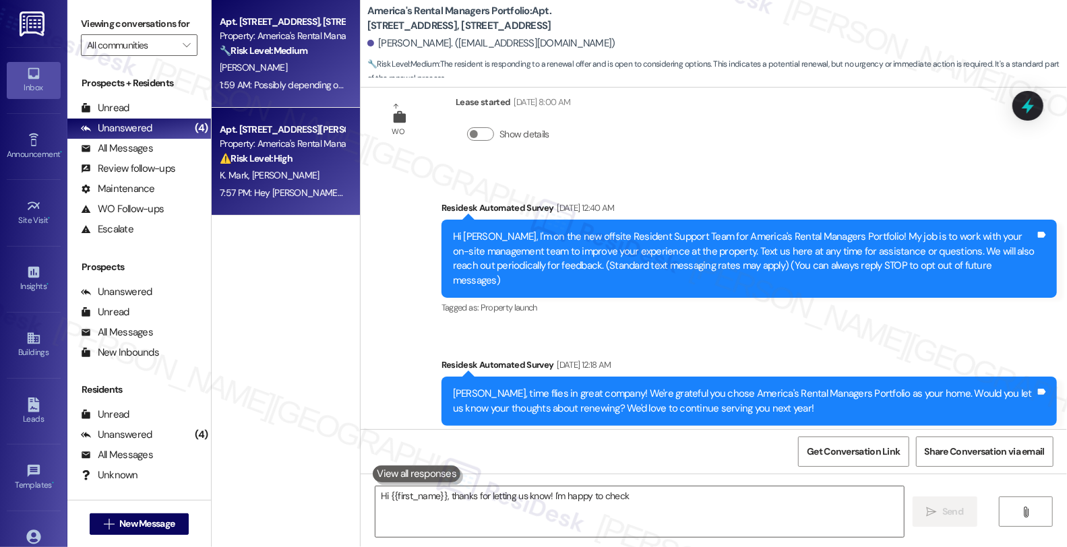
scroll to position [268, 0]
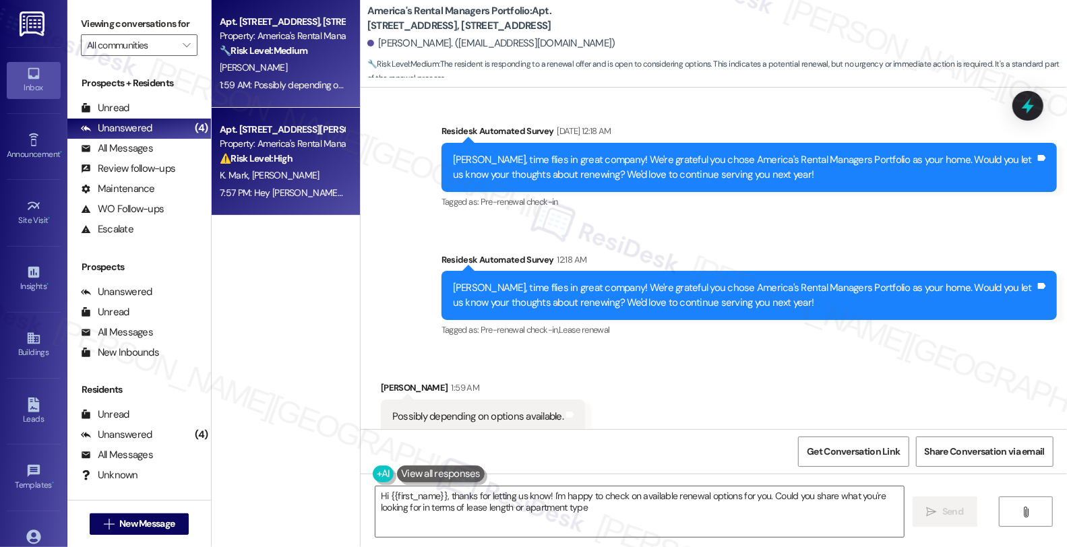
type textarea "Hi {{first_name}}, thanks for letting us know! I'm happy to check on available …"
